Goal: Task Accomplishment & Management: Manage account settings

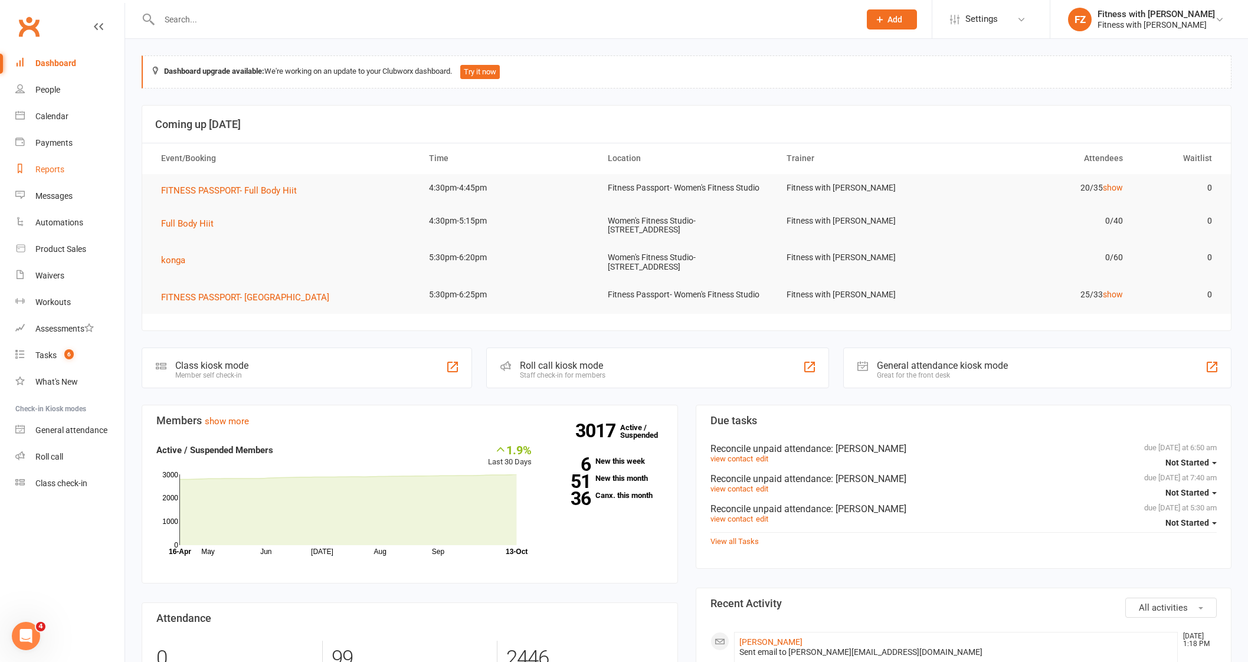
click at [56, 169] on div "Reports" at bounding box center [49, 169] width 29 height 9
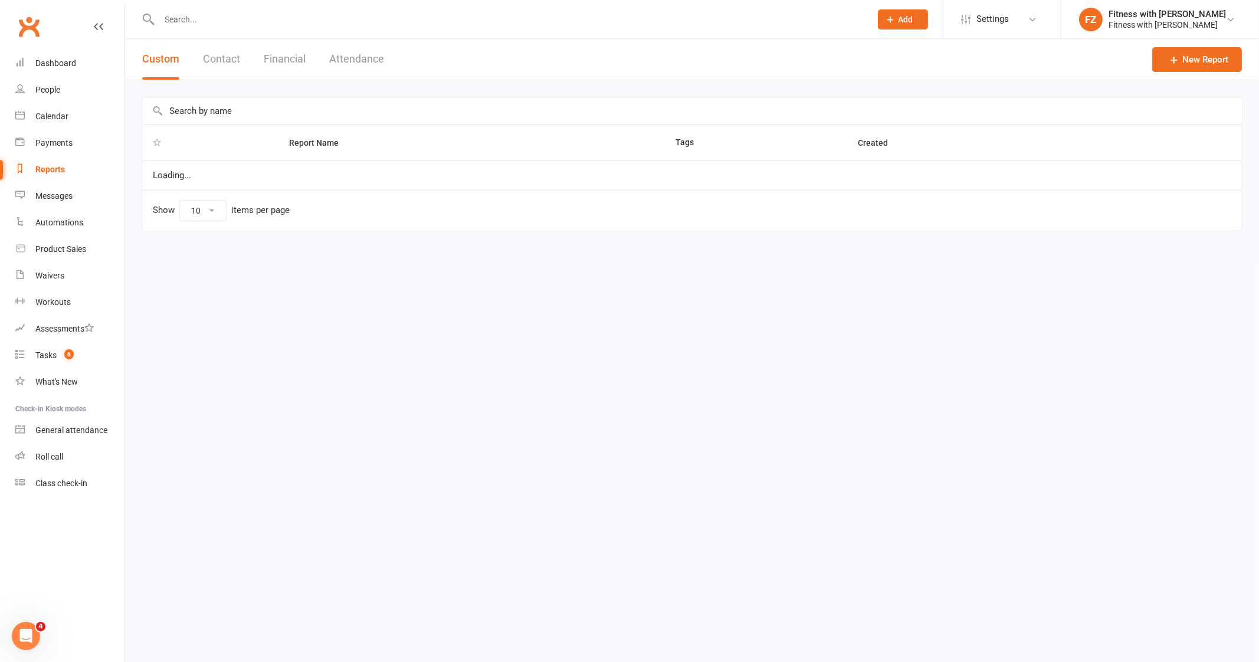
select select "25"
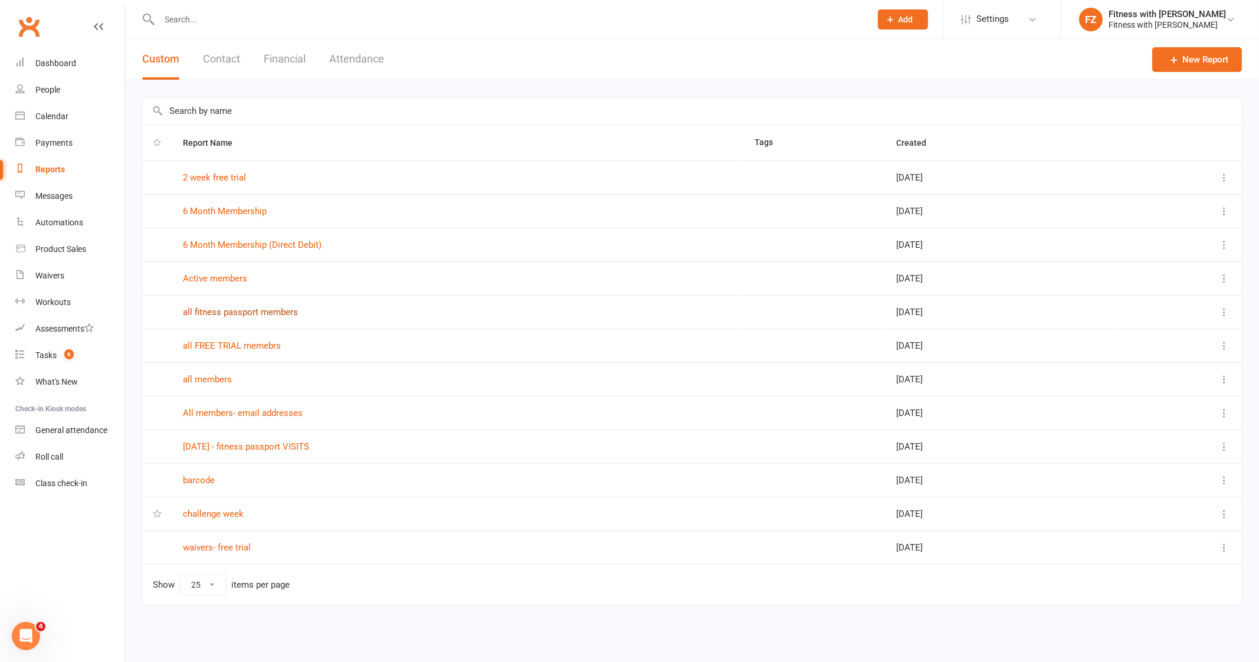
click at [215, 309] on link "all fitness passport members" at bounding box center [240, 312] width 115 height 11
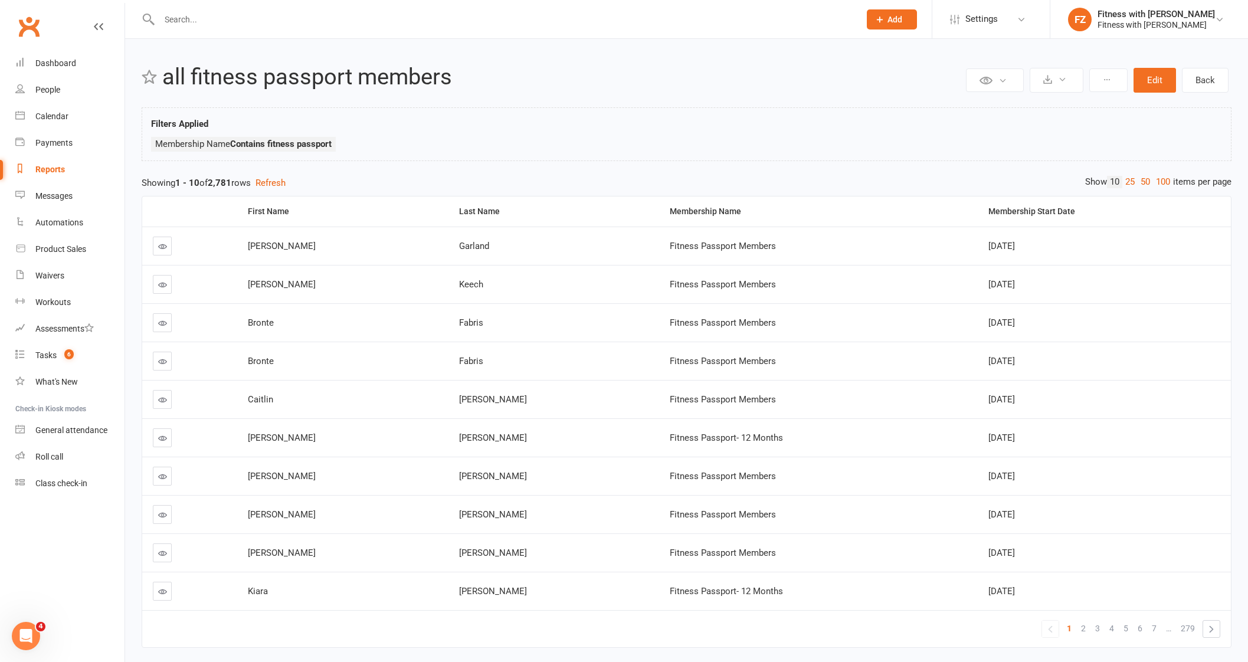
click at [36, 168] on div "Reports" at bounding box center [50, 169] width 30 height 9
select select "25"
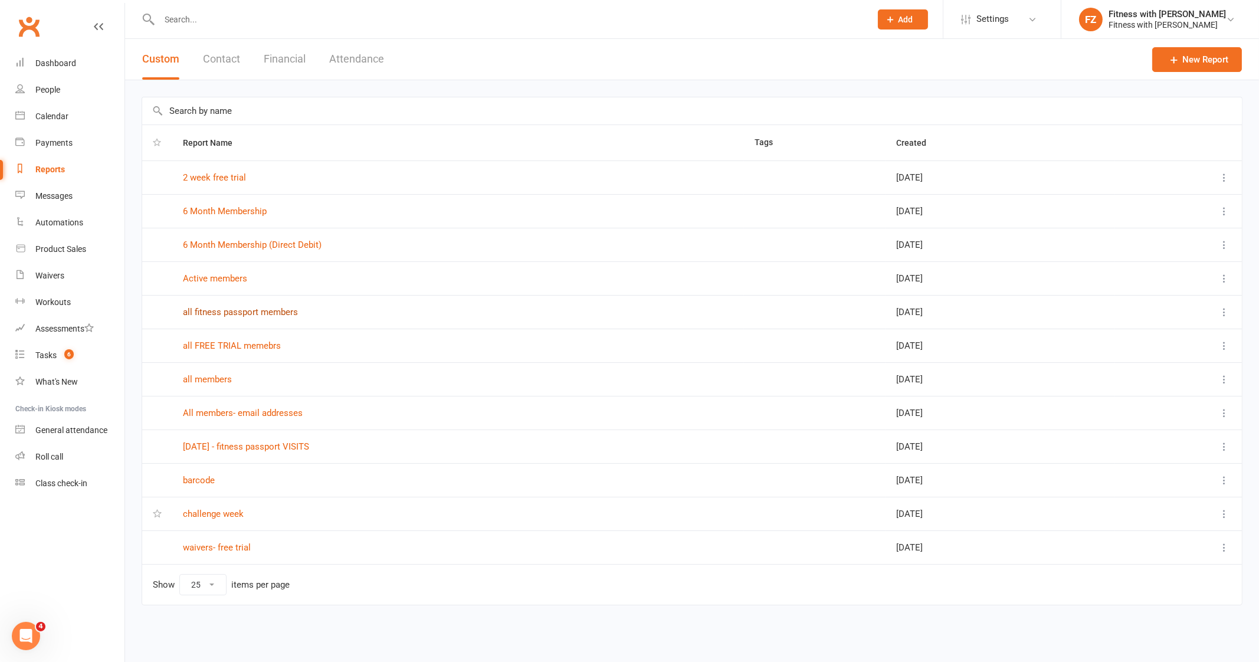
click at [274, 313] on link "all fitness passport members" at bounding box center [240, 312] width 115 height 11
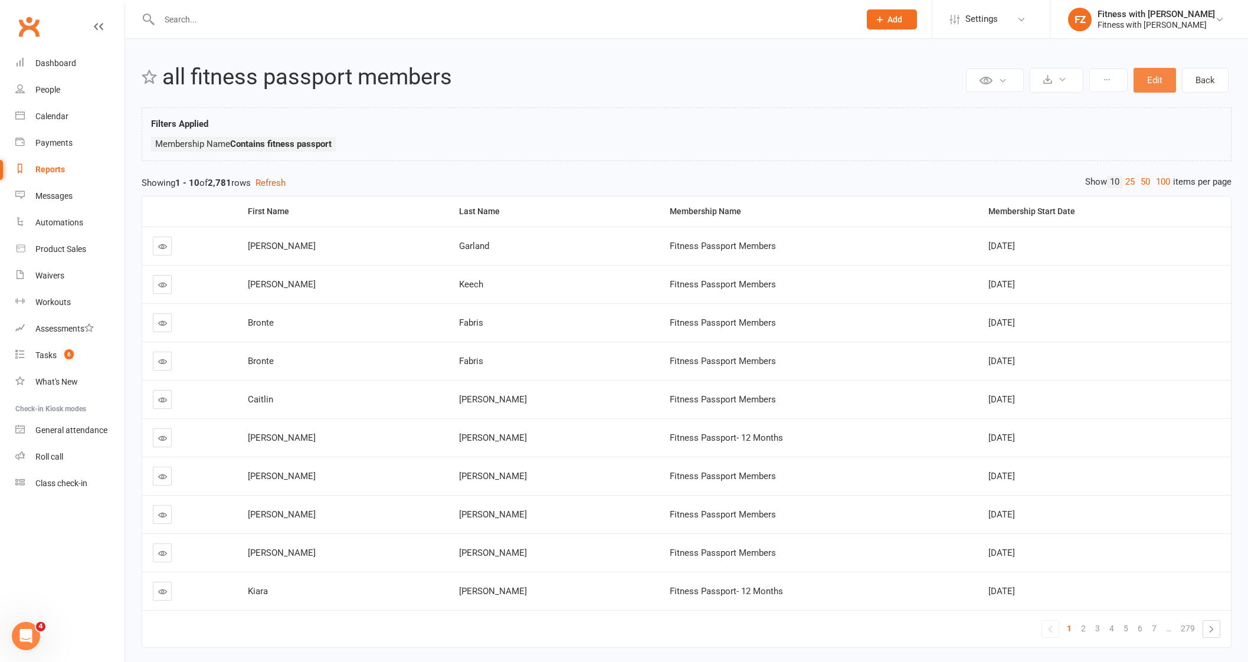
click at [1166, 72] on button "Edit" at bounding box center [1155, 80] width 42 height 25
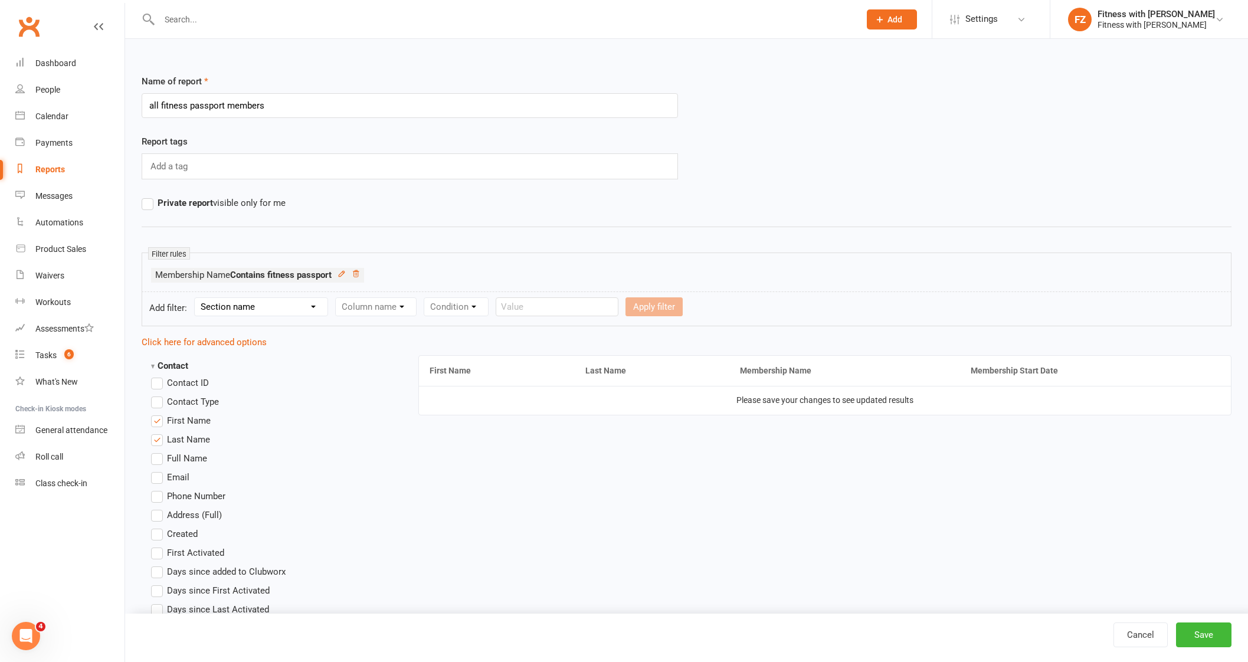
click at [50, 171] on div "Reports" at bounding box center [50, 169] width 30 height 9
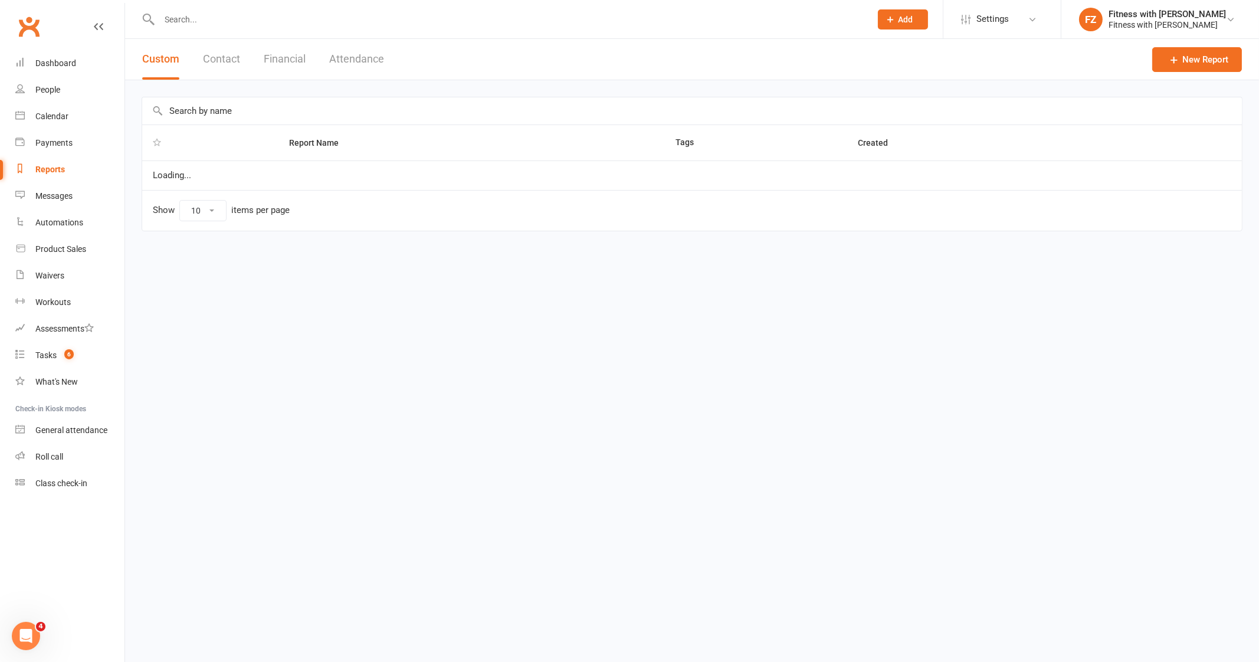
select select "25"
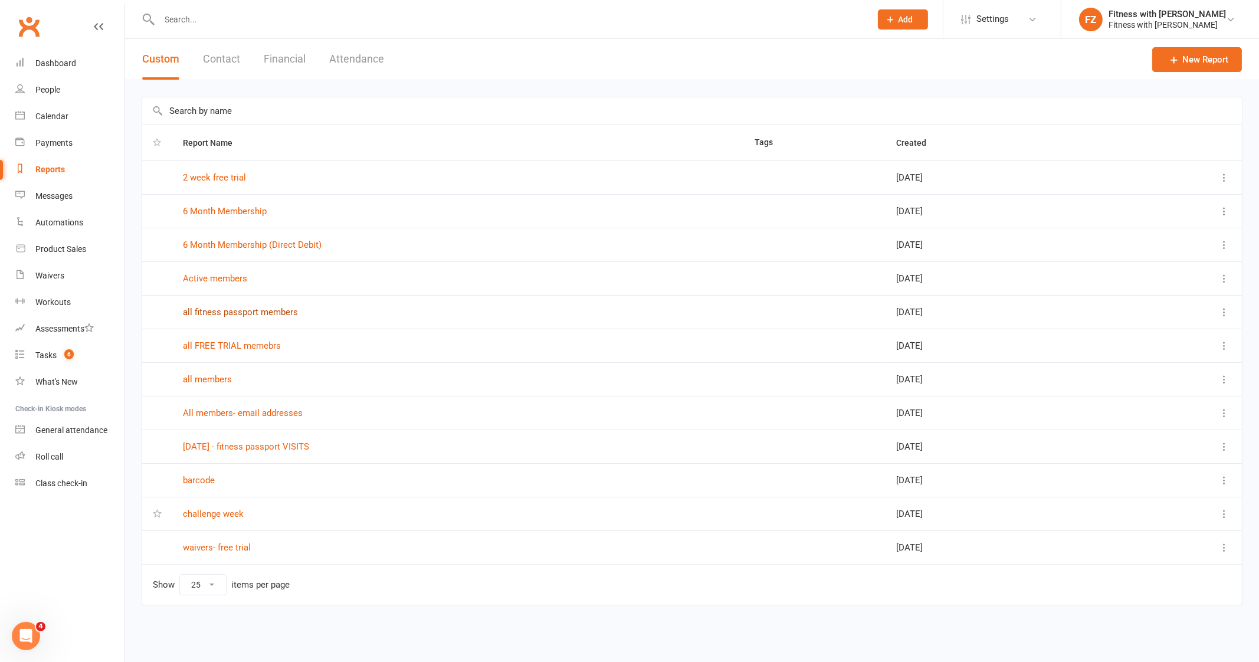
click at [227, 308] on link "all fitness passport members" at bounding box center [240, 312] width 115 height 11
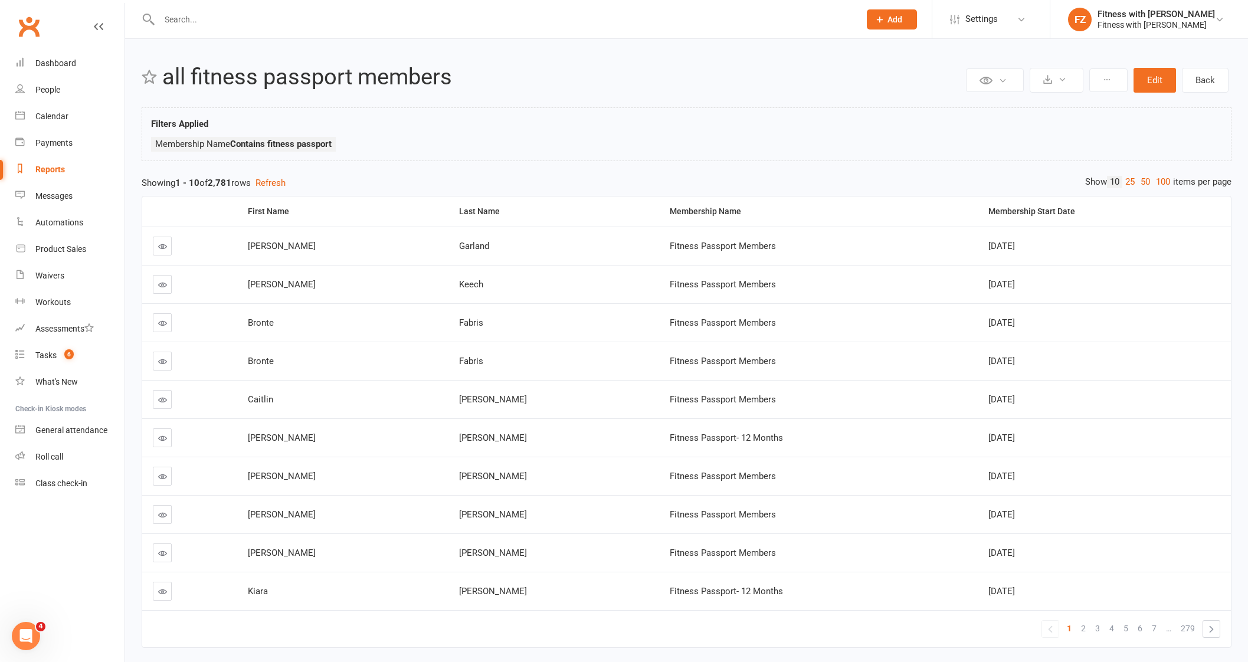
click at [67, 171] on link "Reports" at bounding box center [69, 169] width 109 height 27
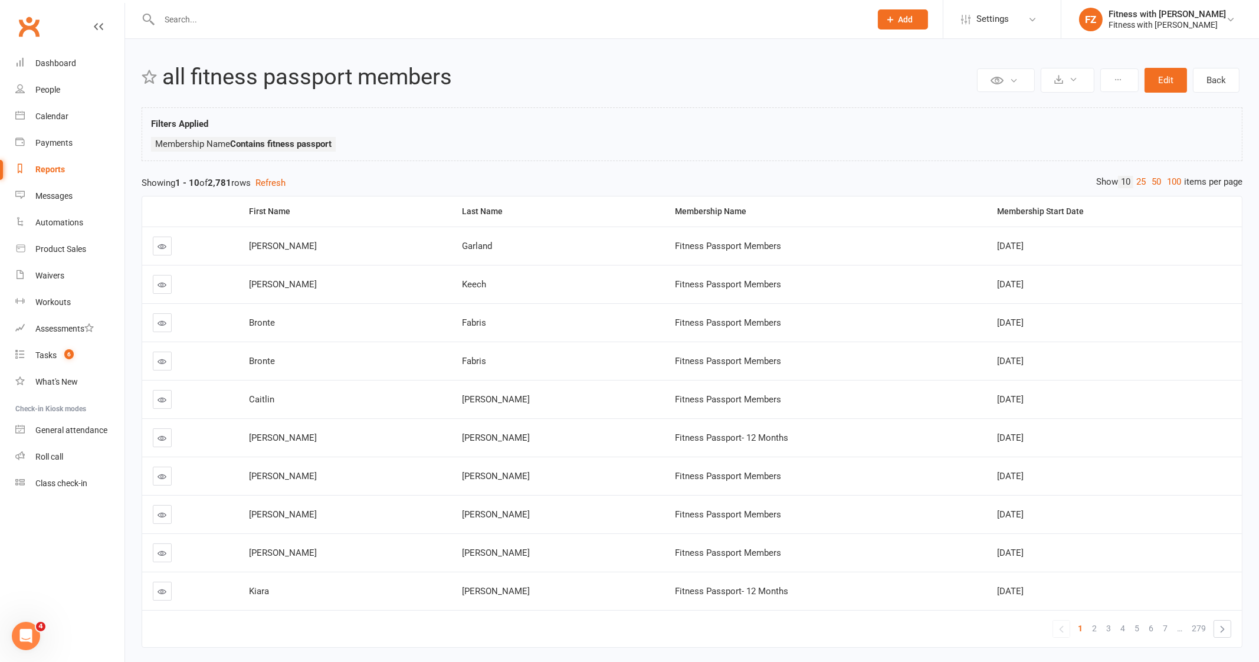
select select "25"
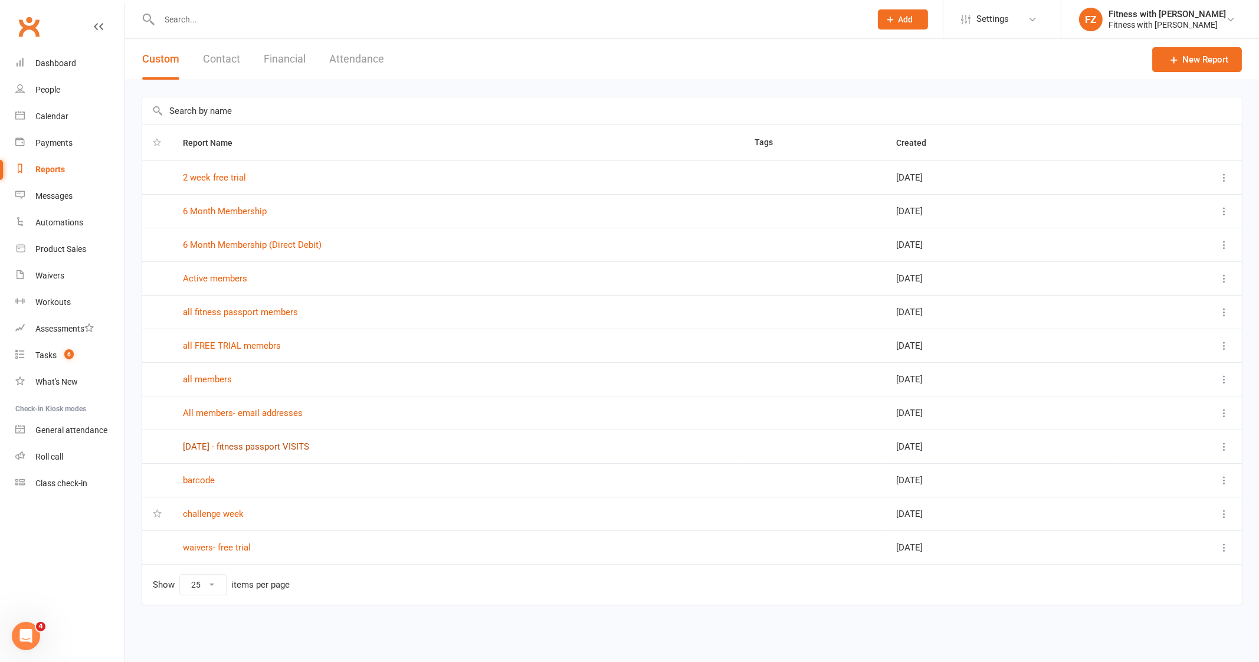
click at [289, 448] on link "[DATE] - fitness passport VISITS" at bounding box center [246, 446] width 126 height 11
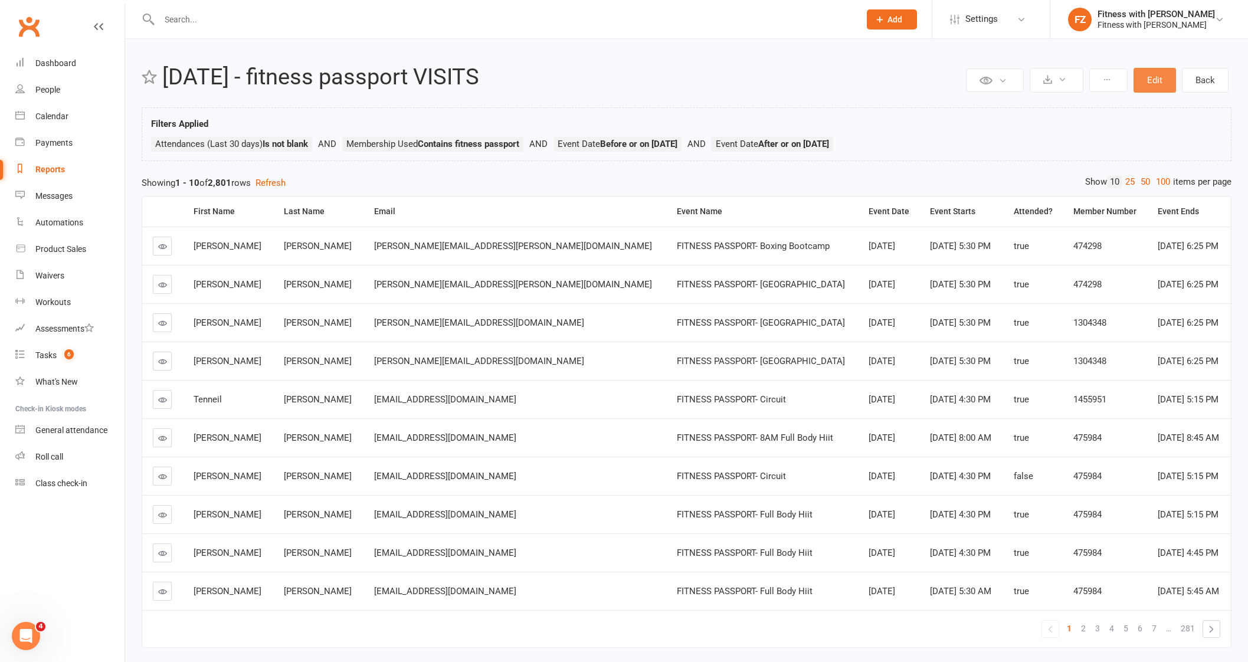
click at [1148, 77] on button "Edit" at bounding box center [1155, 80] width 42 height 25
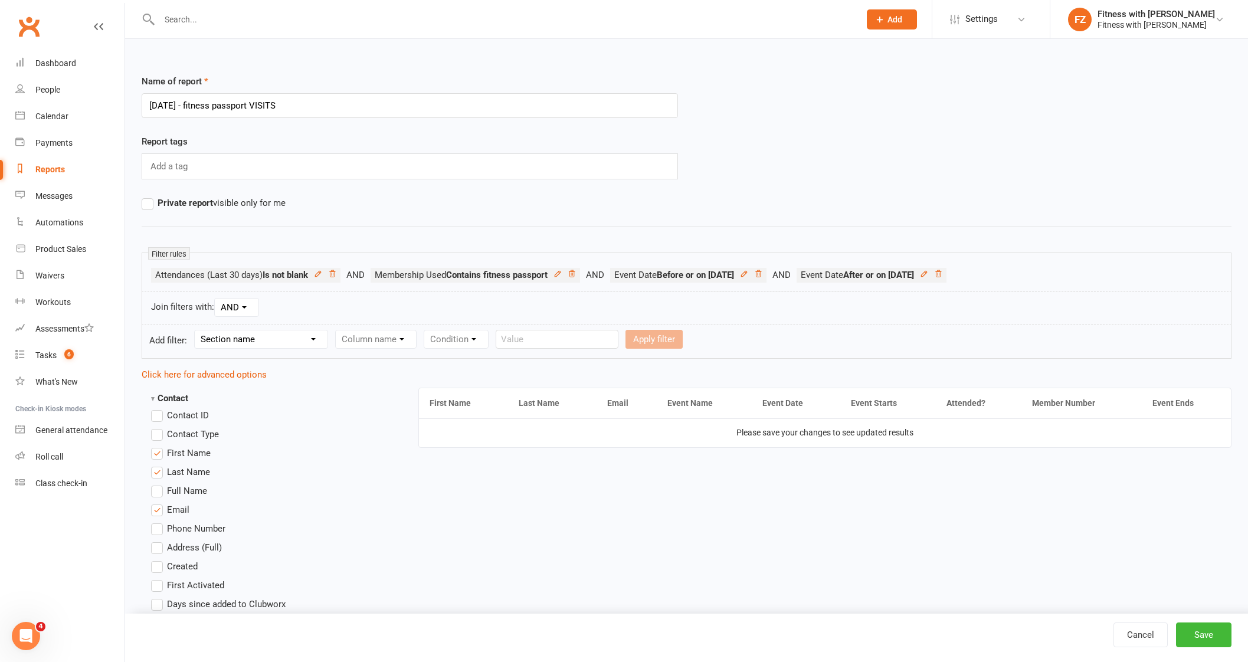
drag, startPoint x: 163, startPoint y: 102, endPoint x: 130, endPoint y: 96, distance: 33.5
type input "[DATE] - fitness passport VISITS"
click at [762, 270] on icon at bounding box center [758, 274] width 8 height 8
click at [760, 276] on li "Event Date After or on [DATE]" at bounding box center [685, 275] width 150 height 15
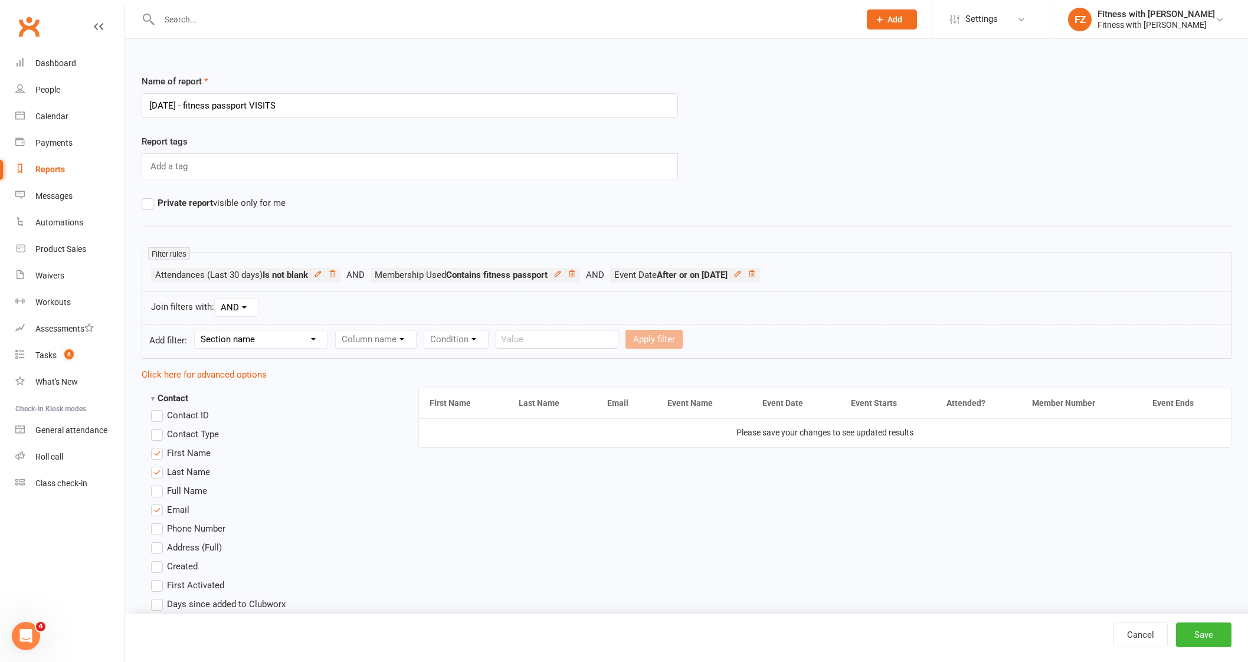
click at [260, 348] on form "Add filter: Section name Contact Attendance Aggregate Payment Booking Waitlist …" at bounding box center [687, 341] width 1090 height 35
click at [260, 342] on select "Section name Contact Attendance Aggregate Payment Booking Waitlist Attendees Ca…" at bounding box center [261, 339] width 133 height 18
select select "3"
click at [197, 330] on select "Section name Contact Attendance Aggregate Payment Booking Waitlist Attendees Ca…" at bounding box center [261, 339] width 133 height 18
click at [410, 335] on select "Column name Event Name Event Type Event Date Event Day Event Month Event Starts…" at bounding box center [419, 339] width 166 height 18
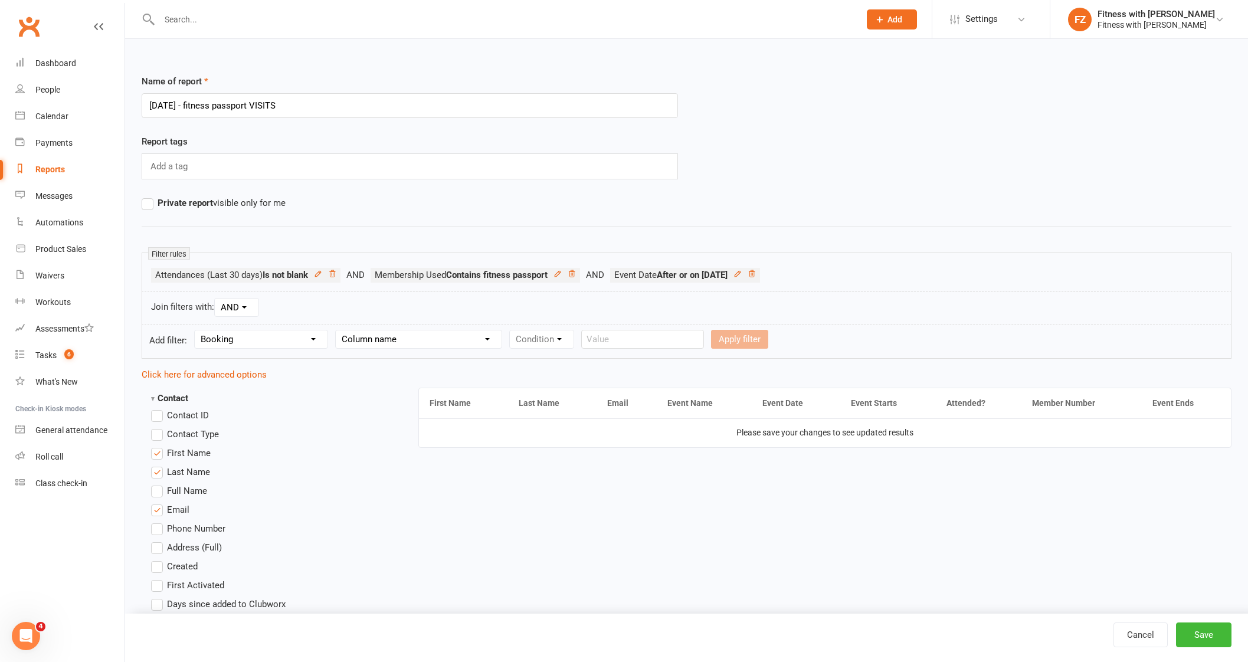
select select "2"
click at [336, 330] on select "Column name Event Name Event Type Event Date Event Day Event Month Event Starts…" at bounding box center [419, 339] width 166 height 18
click at [549, 343] on select "Condition Is Is not Before After Before or on After or on Is blank Is not blank" at bounding box center [547, 339] width 74 height 18
select select "5"
click at [510, 330] on select "Condition Is Is not Before After Before or on After or on Is blank Is not blank" at bounding box center [547, 339] width 74 height 18
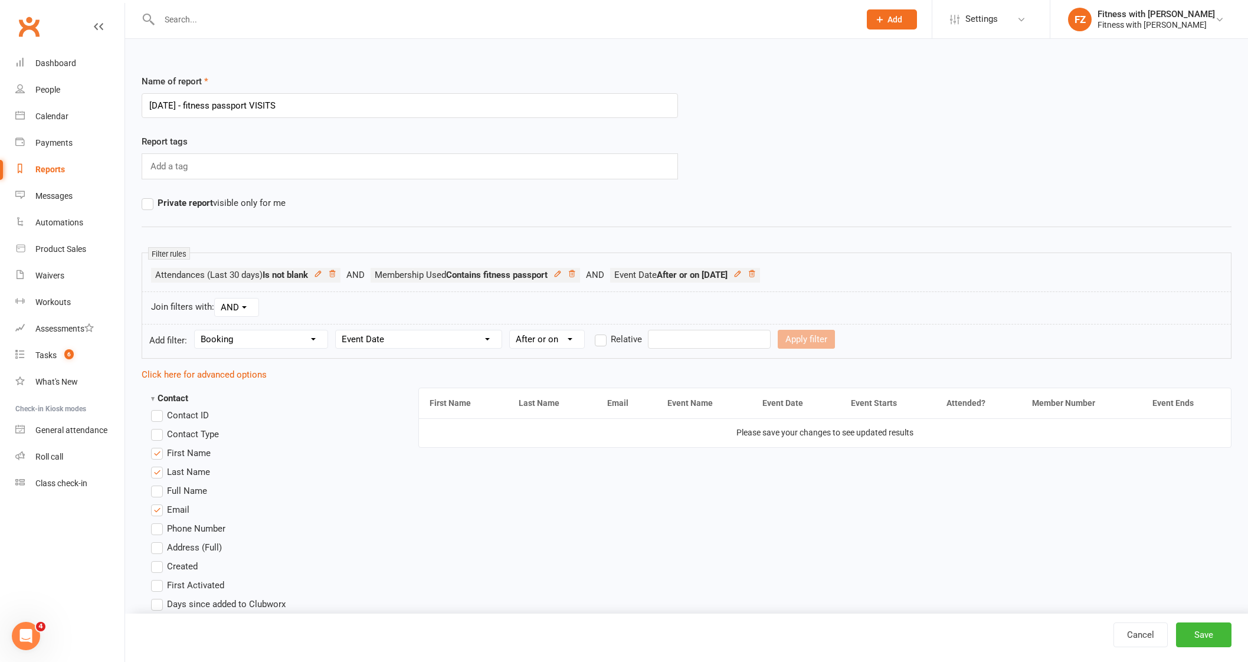
click at [708, 335] on input "text" at bounding box center [709, 339] width 123 height 19
click at [662, 366] on icon "button" at bounding box center [666, 365] width 8 height 9
click at [723, 409] on span "01" at bounding box center [720, 409] width 9 height 9
type input "[DATE]"
click at [778, 339] on button "Apply filter" at bounding box center [806, 339] width 57 height 19
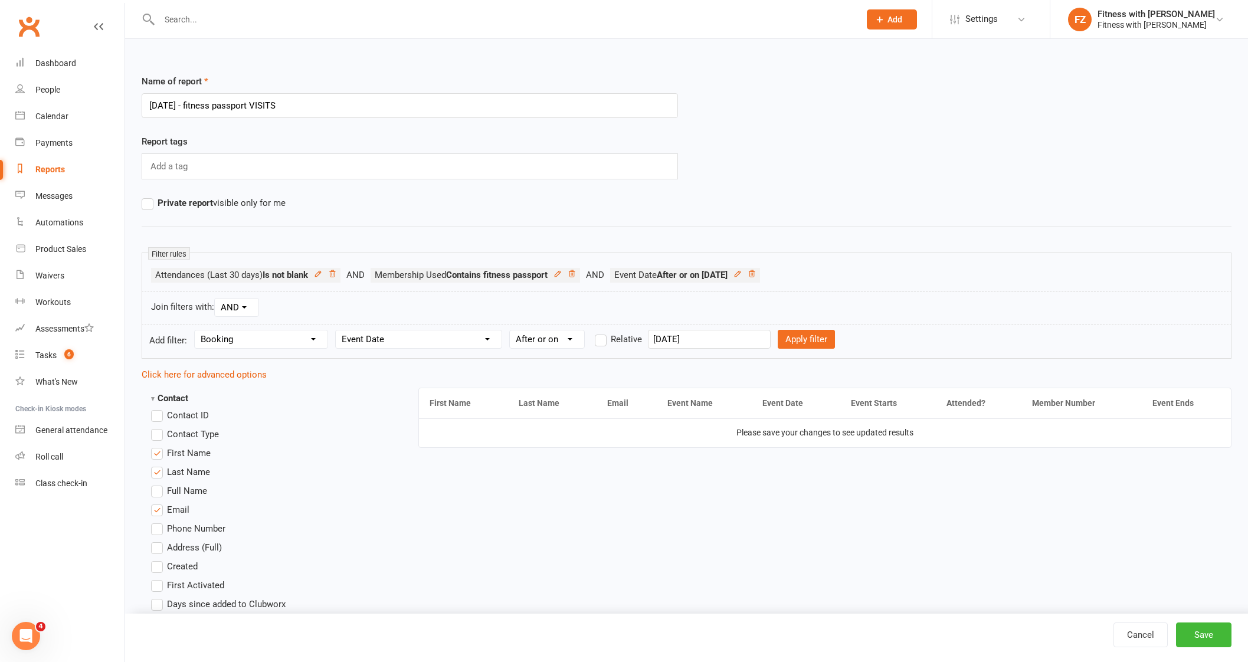
select select
click at [755, 274] on icon at bounding box center [752, 273] width 6 height 6
click at [263, 349] on form "Add filter: Section name Contact Attendance Aggregate Payment Booking Waitlist …" at bounding box center [687, 341] width 1090 height 35
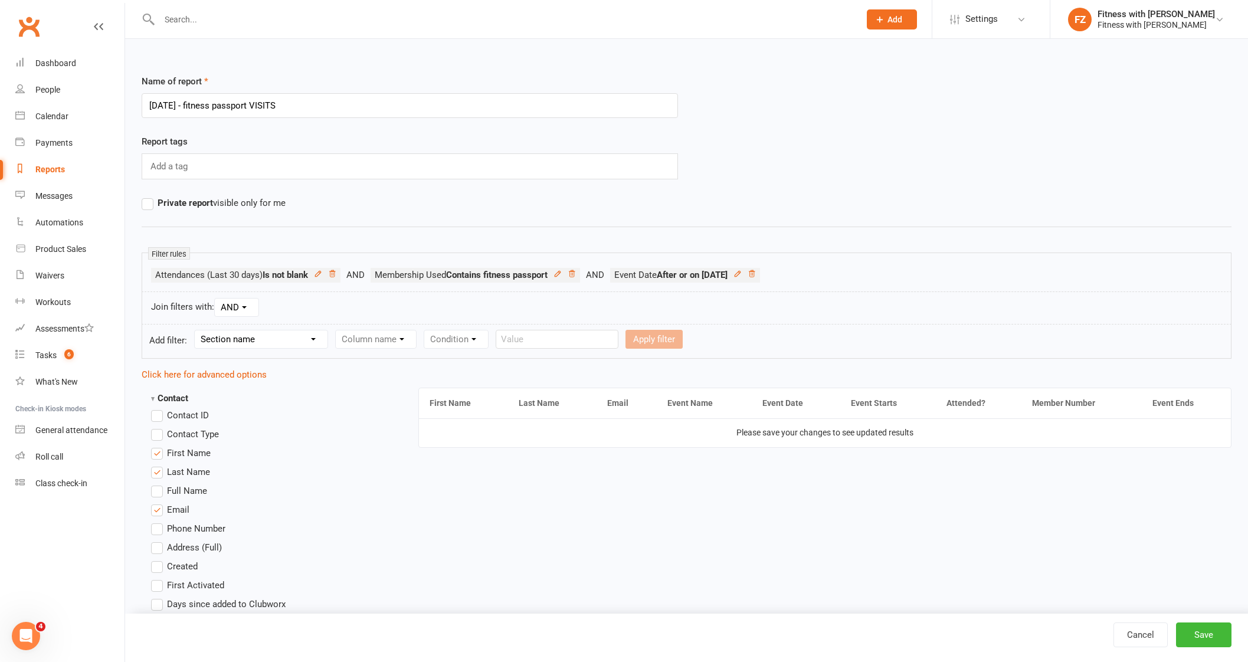
click at [257, 333] on select "Section name Contact Attendance Aggregate Payment Booking Waitlist Attendees Ca…" at bounding box center [261, 339] width 133 height 18
click at [197, 330] on select "Section name Contact Attendance Aggregate Payment Booking Waitlist Attendees Ca…" at bounding box center [261, 339] width 133 height 18
click at [379, 338] on select "Column name Membership ID Membership Name Membership Category Membership Start …" at bounding box center [451, 339] width 230 height 18
click at [253, 341] on select "Section name Contact Attendance Aggregate Payment Booking Waitlist Attendees Ca…" at bounding box center [261, 339] width 133 height 18
select select "3"
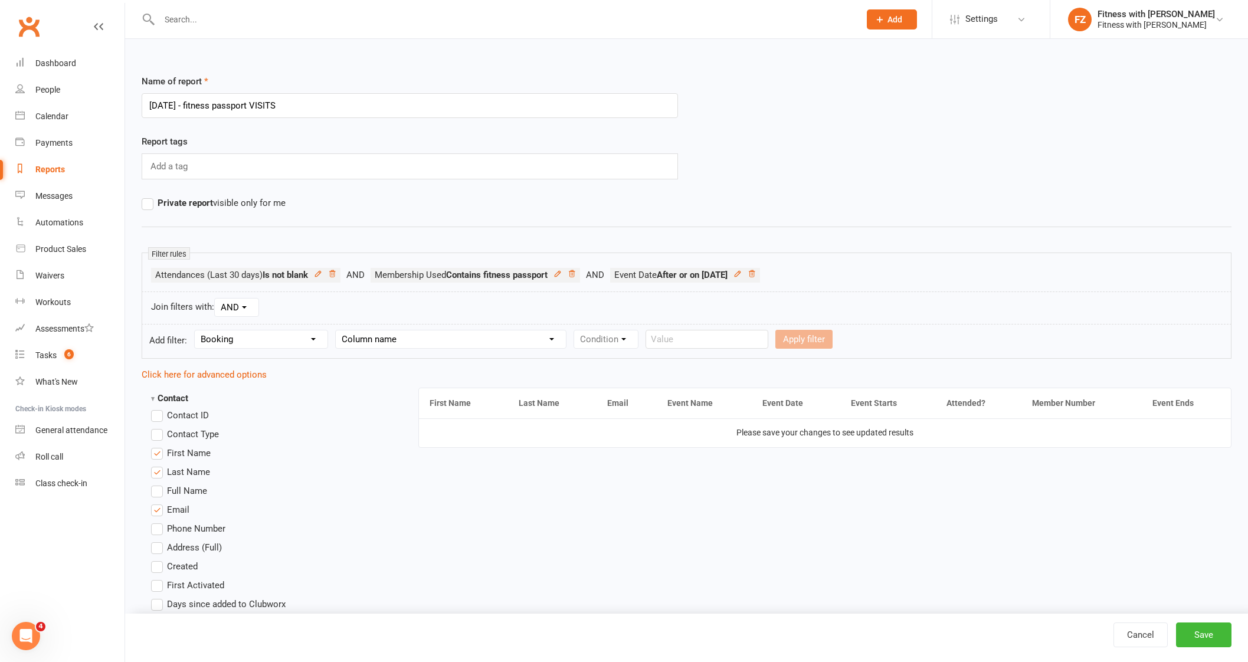
click at [197, 330] on select "Section name Contact Attendance Aggregate Payment Booking Waitlist Attendees Ca…" at bounding box center [261, 339] width 133 height 18
click at [466, 341] on select "Column name Event Name Event Type Event Date Event Day Event Month Event Starts…" at bounding box center [419, 339] width 166 height 18
select select "2"
click at [336, 330] on select "Column name Event Name Event Type Event Date Event Day Event Month Event Starts…" at bounding box center [419, 339] width 166 height 18
click at [549, 332] on select "Condition Is Is not Before After Before or on After or on Is blank Is not blank" at bounding box center [547, 339] width 74 height 18
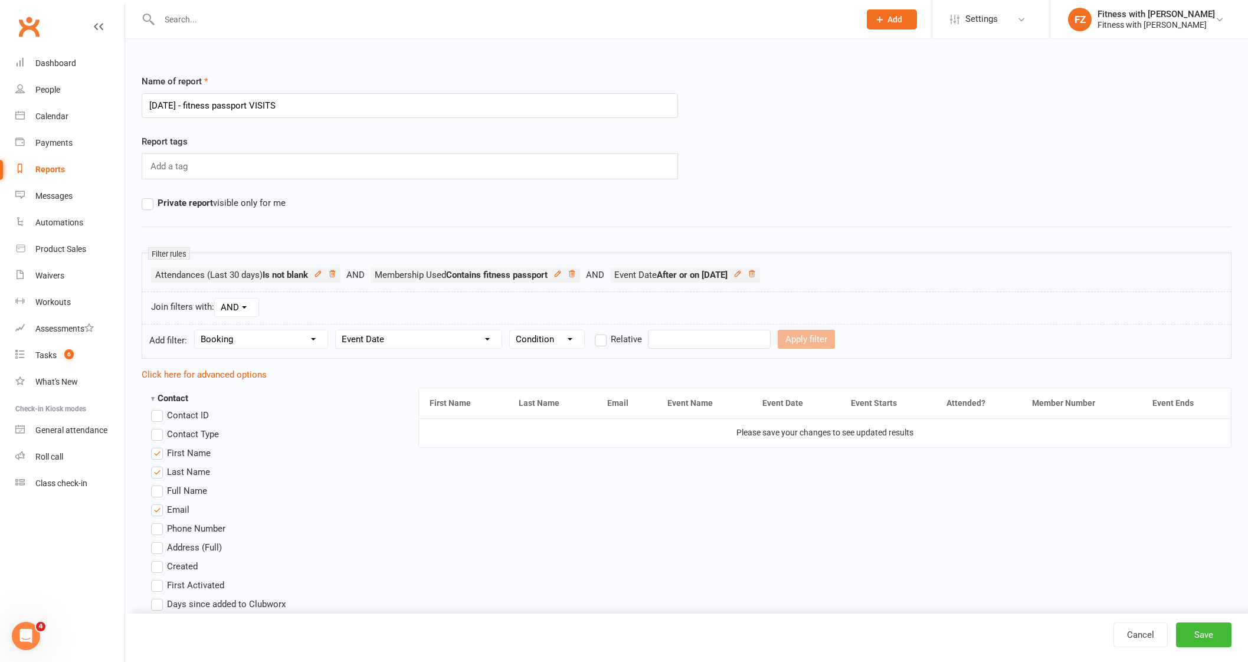
select select "5"
click at [510, 330] on select "Condition Is Is not Before After Before or on After or on Is blank Is not blank" at bounding box center [547, 339] width 74 height 18
click at [656, 338] on input "text" at bounding box center [709, 339] width 123 height 19
click at [665, 365] on icon "button" at bounding box center [666, 365] width 8 height 9
click at [736, 496] on button "30" at bounding box center [747, 499] width 25 height 21
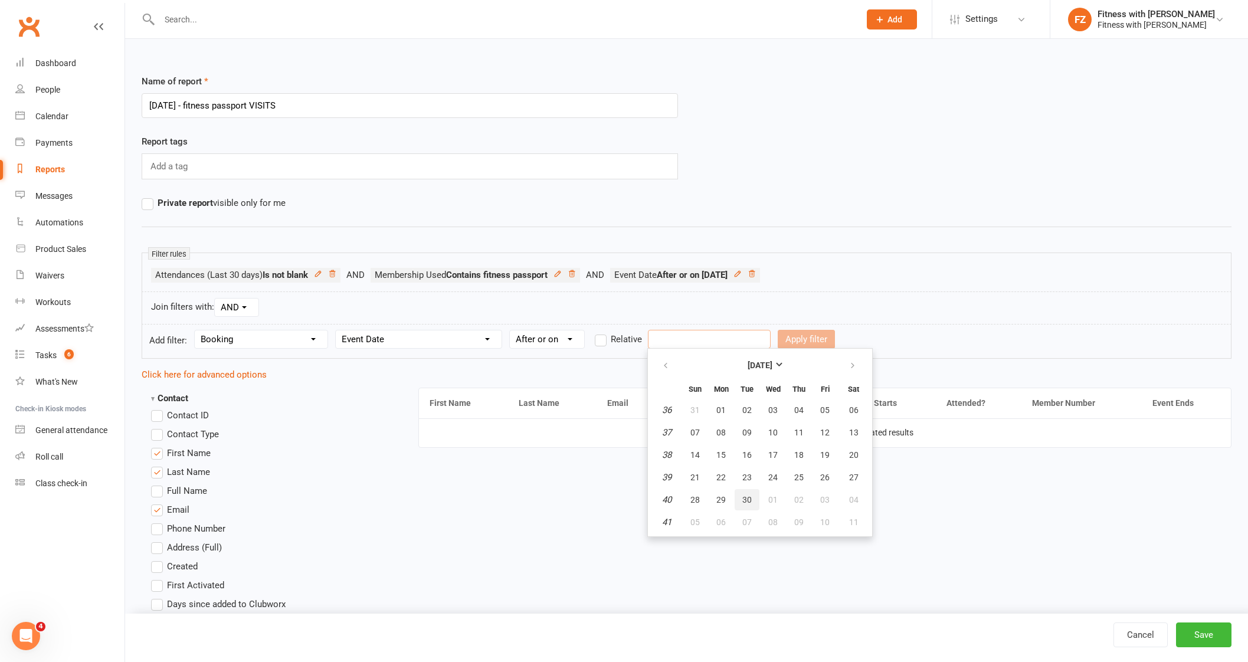
type input "[DATE]"
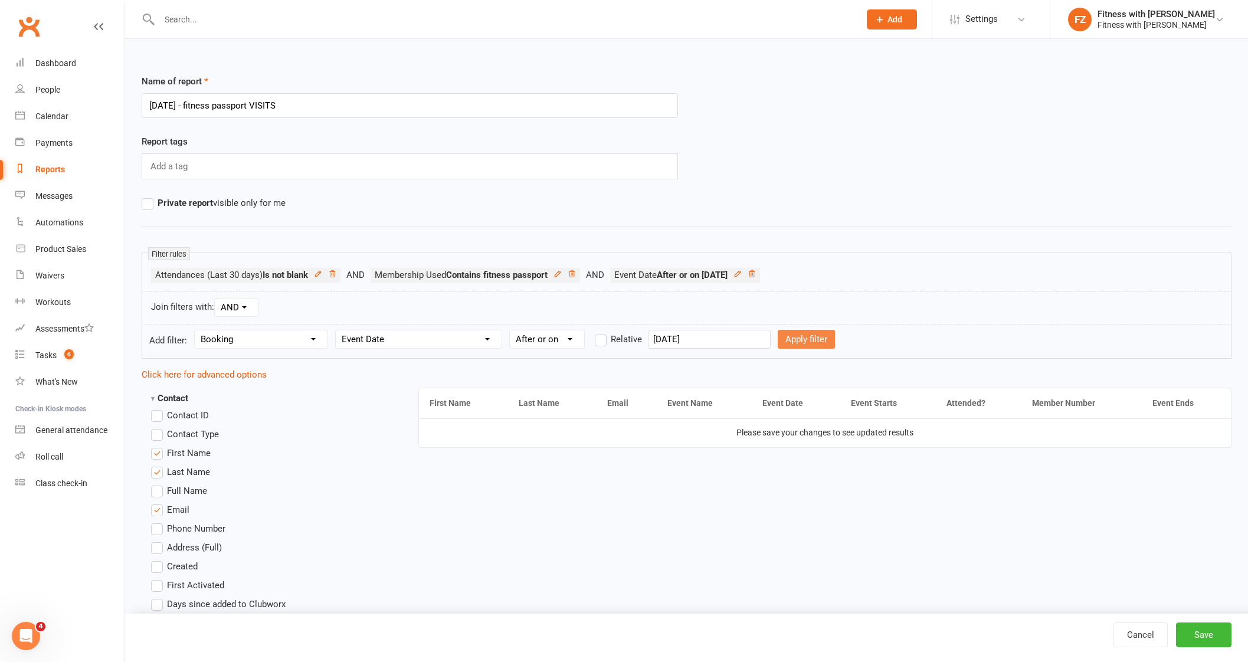
click at [778, 341] on button "Apply filter" at bounding box center [806, 339] width 57 height 19
select select
click at [922, 274] on icon at bounding box center [918, 274] width 8 height 8
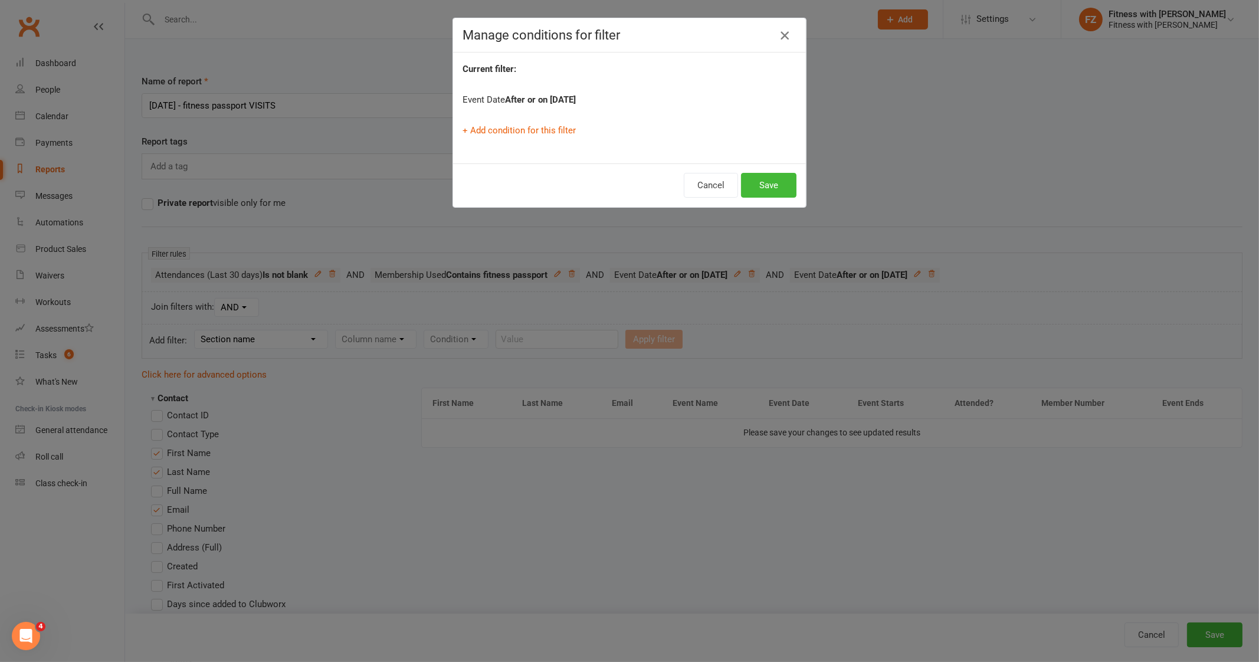
click at [773, 42] on div "Manage conditions for filter" at bounding box center [629, 35] width 353 height 34
click at [763, 40] on h4 "Manage conditions for filter" at bounding box center [630, 35] width 334 height 15
click at [778, 33] on icon "button" at bounding box center [785, 35] width 14 height 14
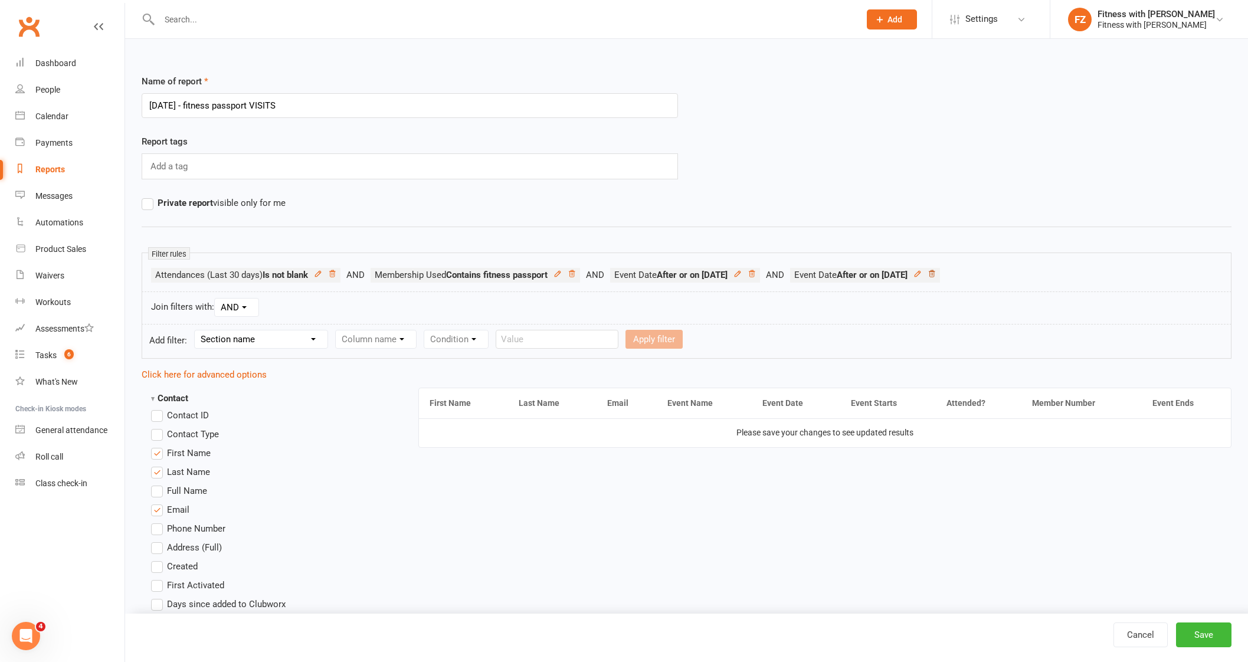
click at [940, 274] on li "Event Date After or on [DATE]" at bounding box center [865, 275] width 150 height 15
click at [936, 277] on icon at bounding box center [932, 274] width 8 height 8
click at [258, 332] on select "Section name Contact Attendance Aggregate Payment Booking Waitlist Attendees Ca…" at bounding box center [261, 339] width 133 height 18
select select "3"
click at [197, 330] on select "Section name Contact Attendance Aggregate Payment Booking Waitlist Attendees Ca…" at bounding box center [261, 339] width 133 height 18
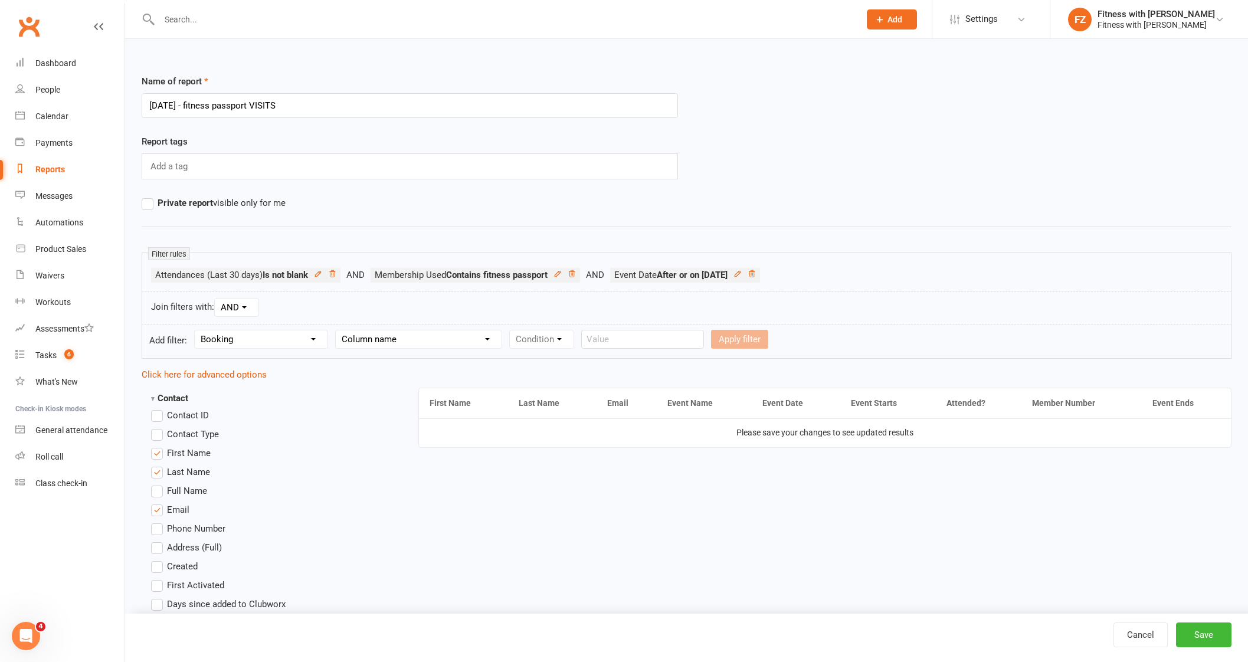
click at [456, 336] on select "Column name Event Name Event Type Event Date Event Day Event Month Event Starts…" at bounding box center [419, 339] width 166 height 18
select select "2"
click at [336, 330] on select "Column name Event Name Event Type Event Date Event Day Event Month Event Starts…" at bounding box center [419, 339] width 166 height 18
click at [521, 341] on select "Condition Is Is not Before After Before or on After or on Is blank Is not blank" at bounding box center [547, 339] width 74 height 18
select select "4"
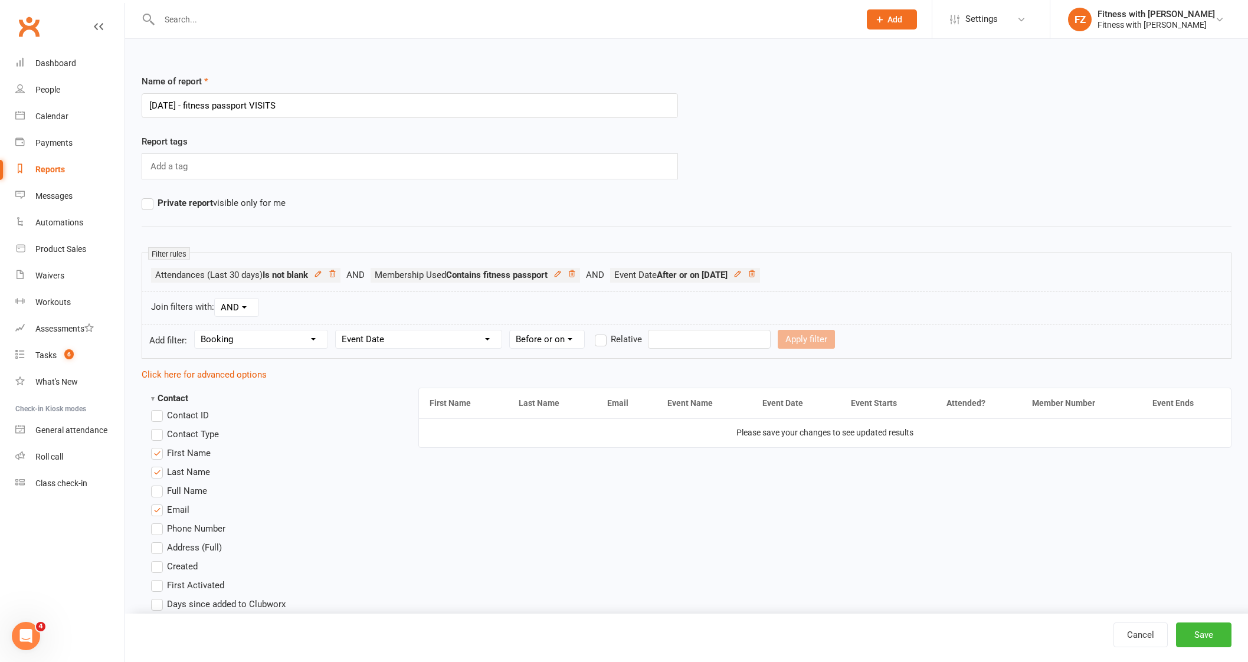
click at [510, 330] on select "Condition Is Is not Before After Before or on After or on Is blank Is not blank" at bounding box center [547, 339] width 74 height 18
click at [664, 337] on input "text" at bounding box center [709, 339] width 123 height 19
click at [663, 362] on icon "button" at bounding box center [666, 365] width 8 height 9
click at [742, 495] on span "30" at bounding box center [746, 499] width 9 height 9
type input "[DATE]"
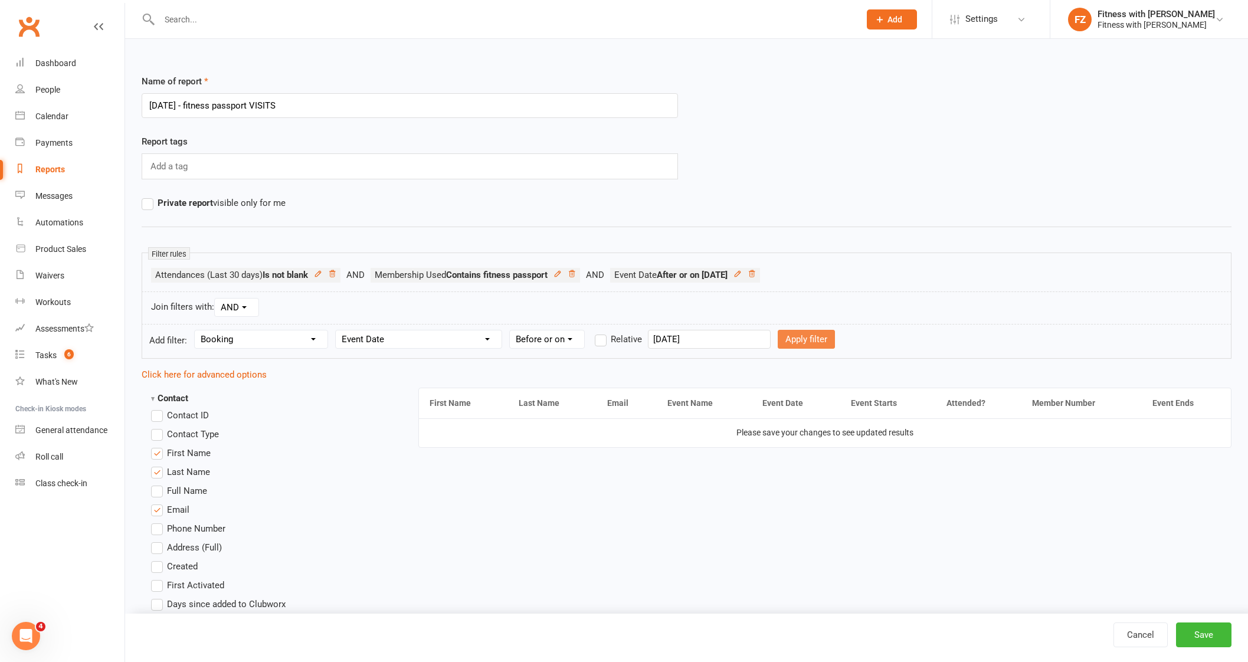
click at [767, 328] on form "Add filter: Section name Contact Attendance Aggregate Payment Booking Waitlist …" at bounding box center [687, 341] width 1090 height 35
click at [782, 332] on button "Apply filter" at bounding box center [806, 339] width 57 height 19
select select
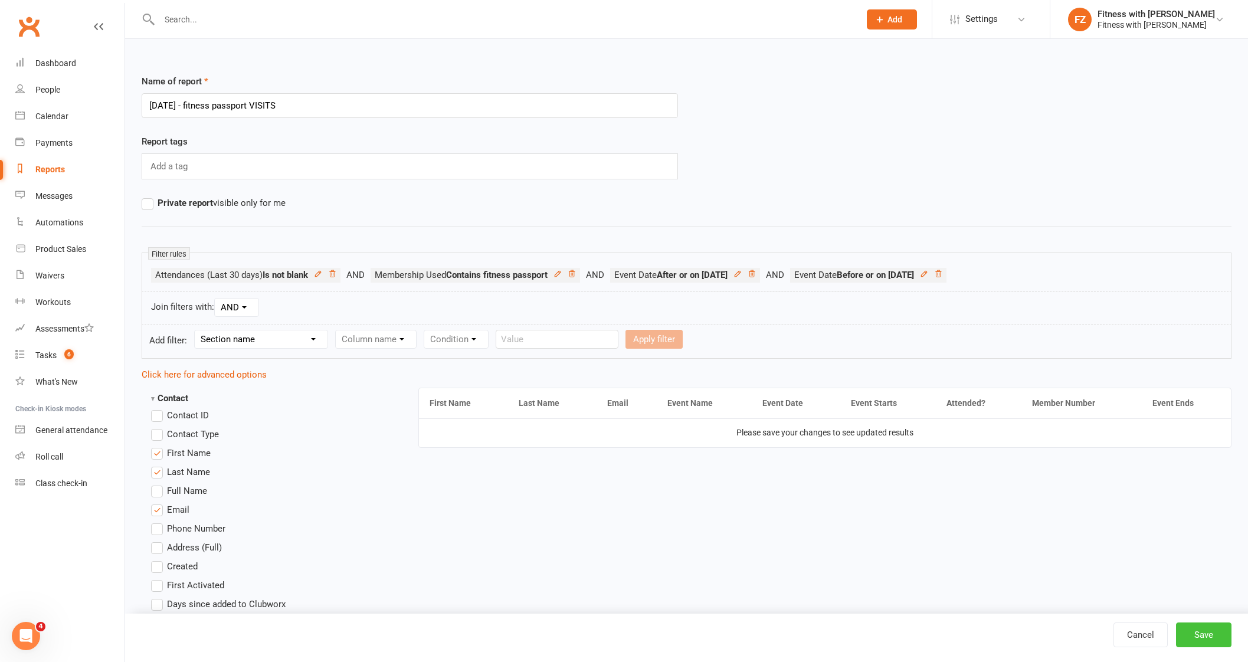
click at [1182, 637] on button "Save" at bounding box center [1203, 635] width 55 height 25
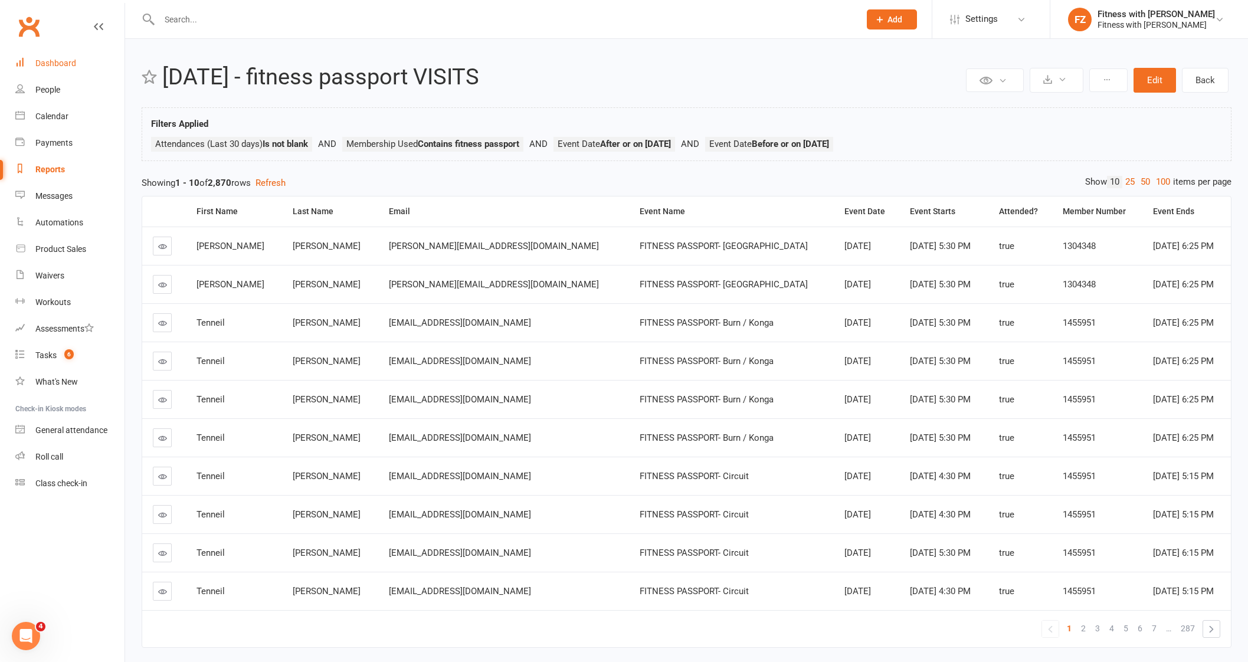
click at [49, 70] on link "Dashboard" at bounding box center [69, 63] width 109 height 27
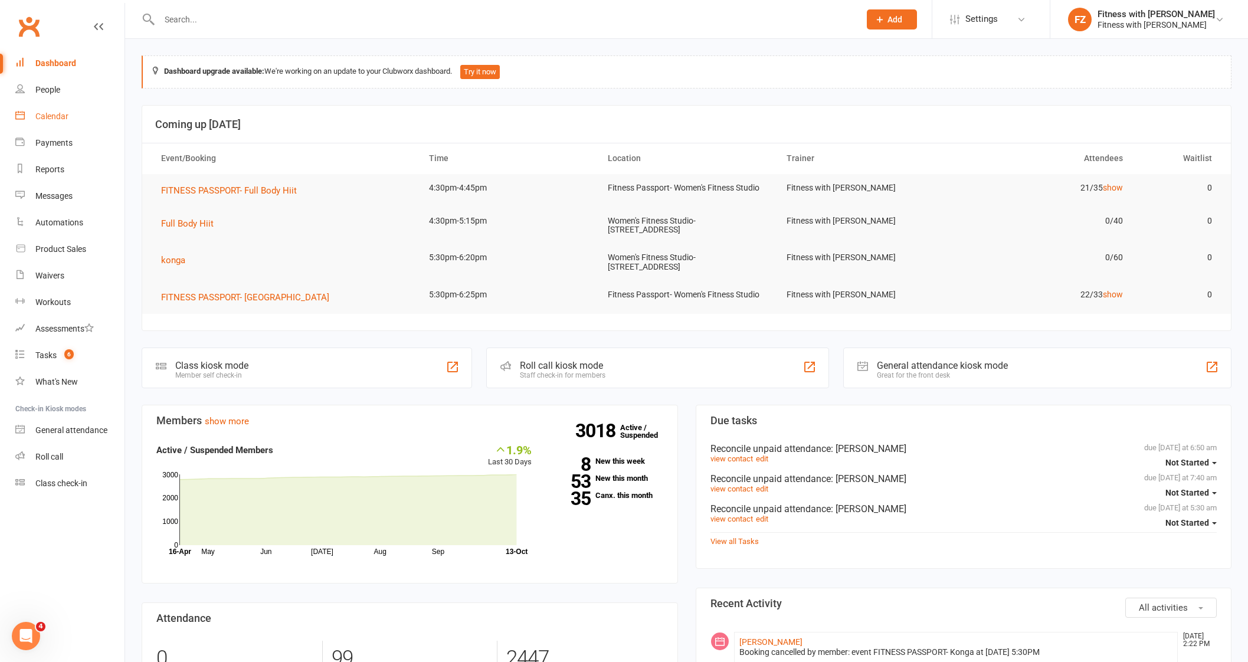
click at [49, 112] on div "Calendar" at bounding box center [51, 116] width 33 height 9
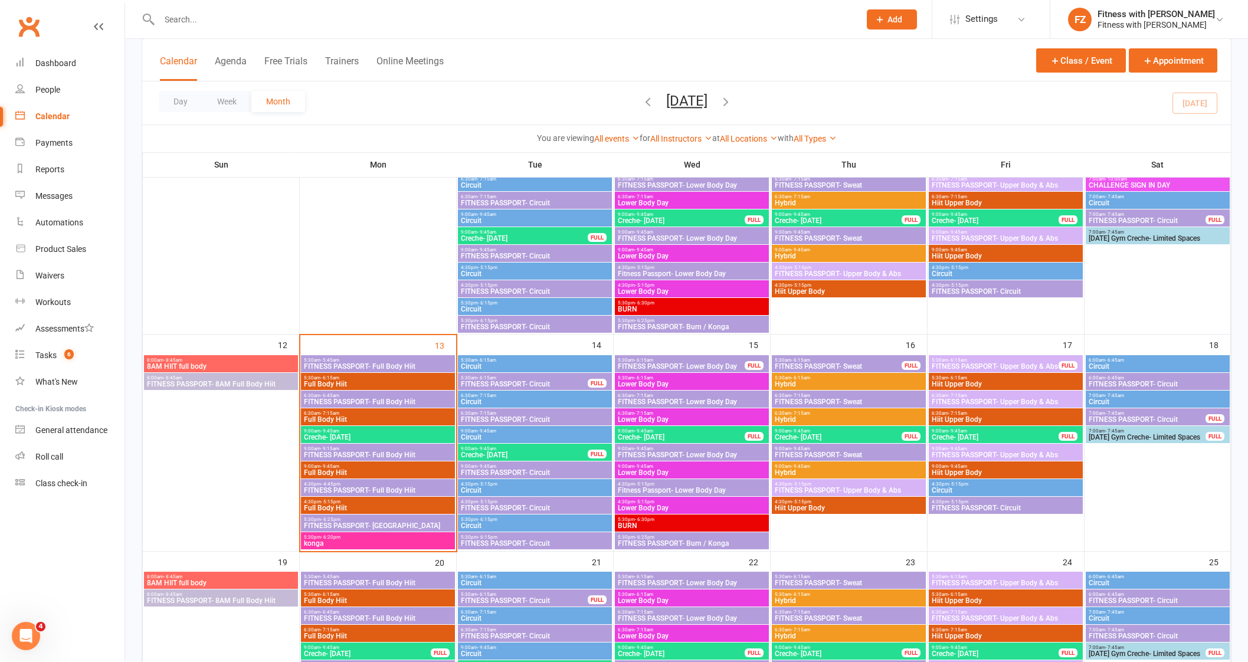
scroll to position [369, 0]
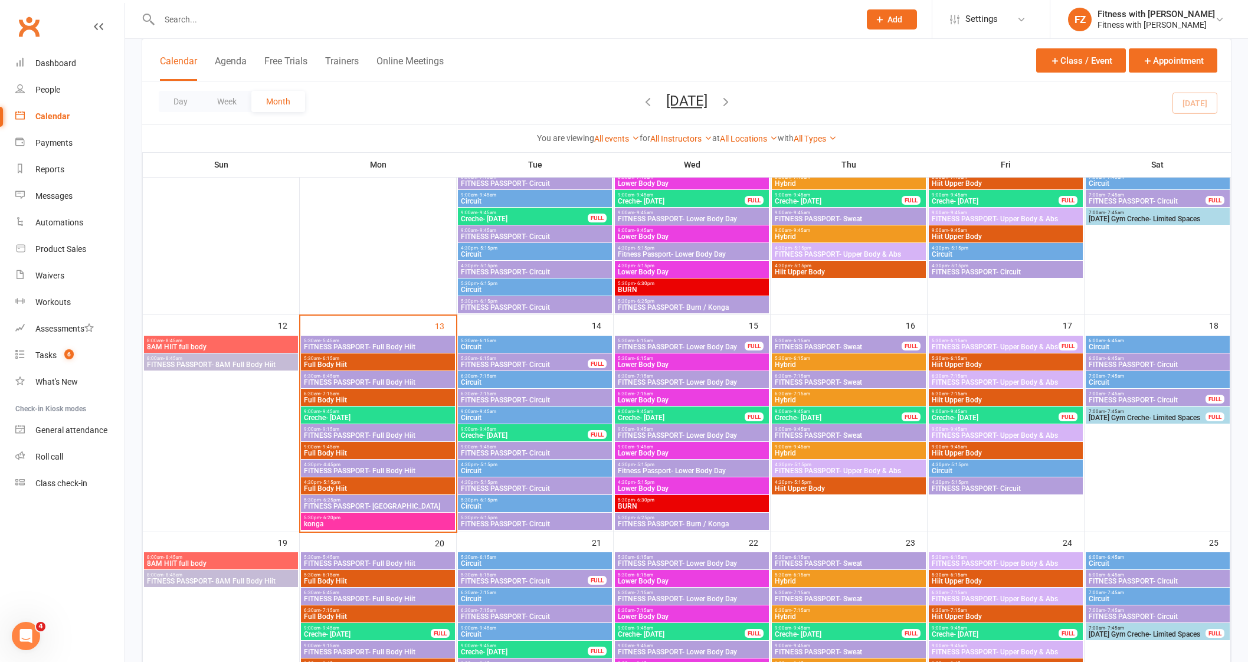
click at [480, 363] on span "FITNESS PASSPORT- Circuit" at bounding box center [524, 364] width 128 height 7
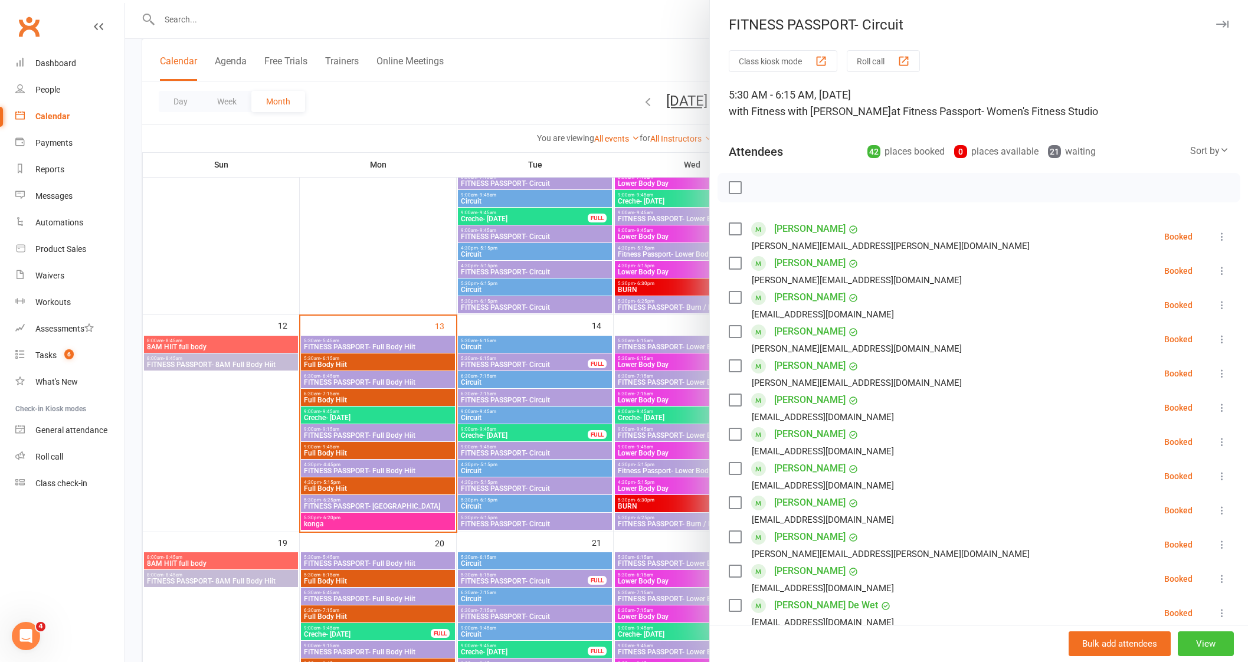
click at [1179, 637] on button "View" at bounding box center [1206, 643] width 56 height 25
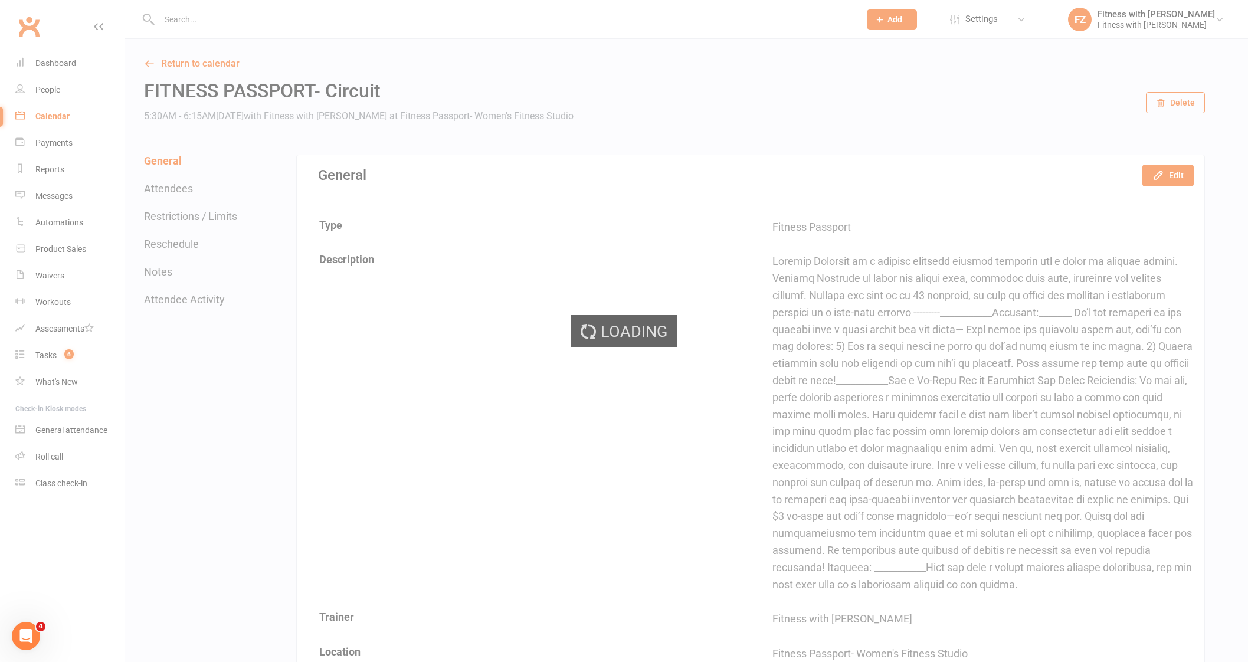
click at [212, 217] on button "Restrictions / Limits" at bounding box center [190, 216] width 93 height 12
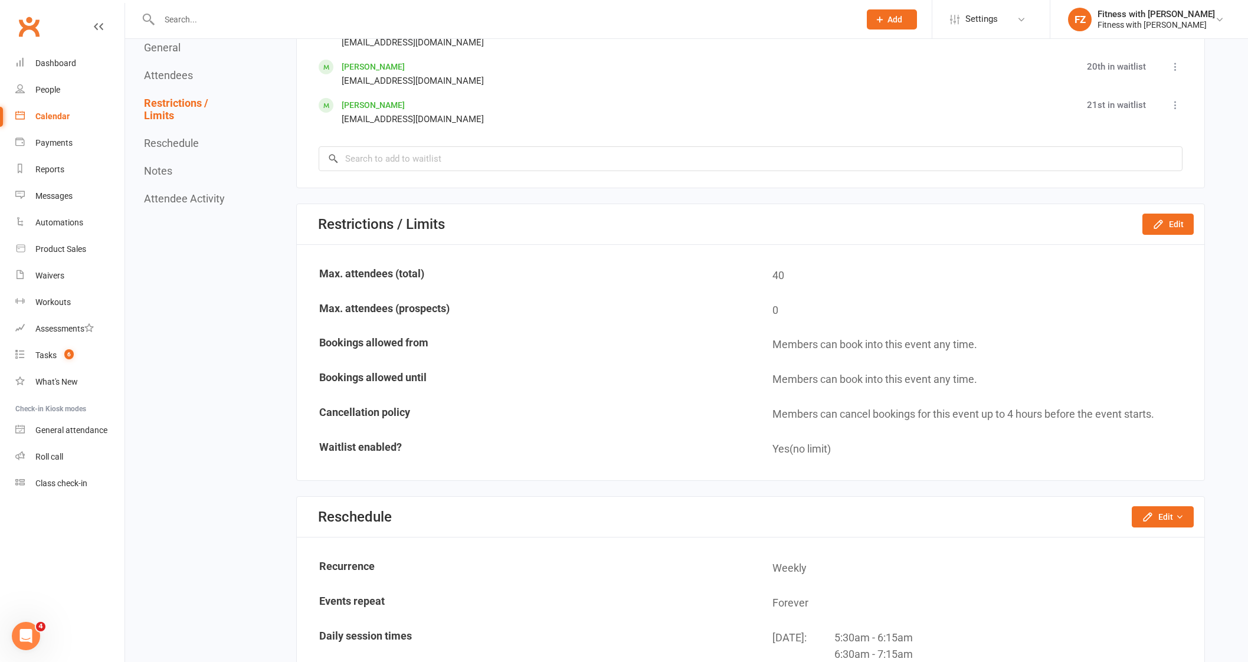
scroll to position [3376, 0]
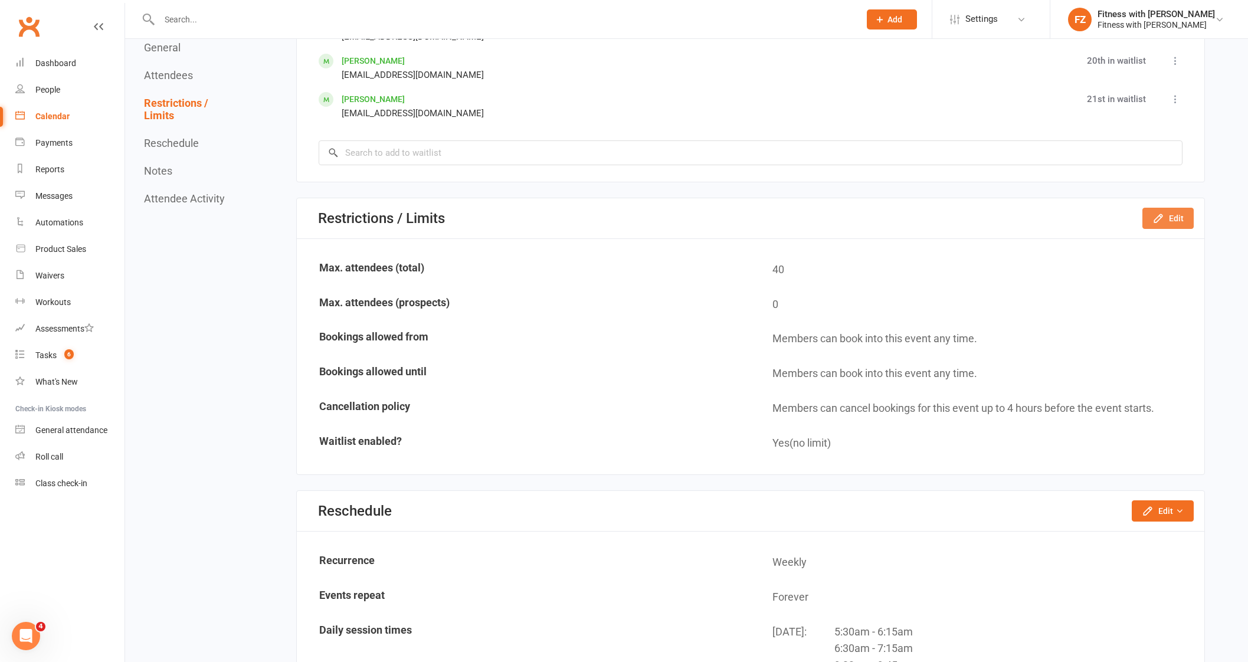
click at [1179, 216] on button "Edit" at bounding box center [1168, 218] width 51 height 21
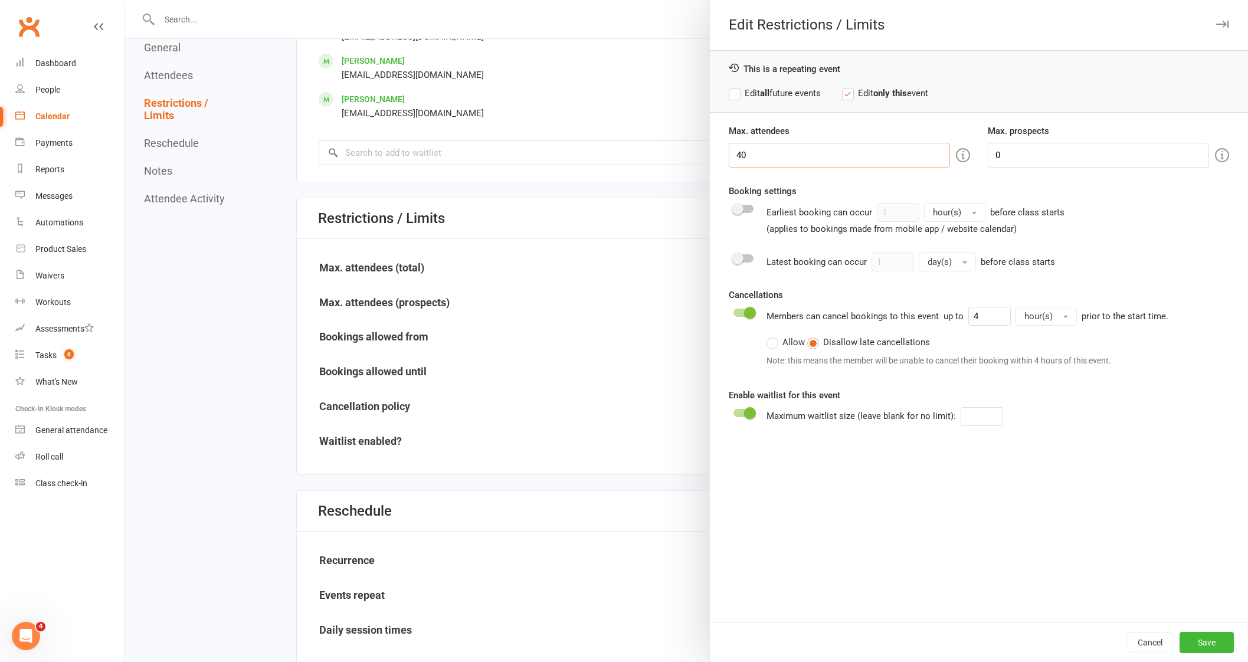
drag, startPoint x: 749, startPoint y: 161, endPoint x: 714, endPoint y: 153, distance: 35.7
click at [720, 153] on div "Max. attendees 40" at bounding box center [849, 146] width 259 height 44
type input "40"
click at [1202, 642] on button "Save" at bounding box center [1207, 642] width 54 height 21
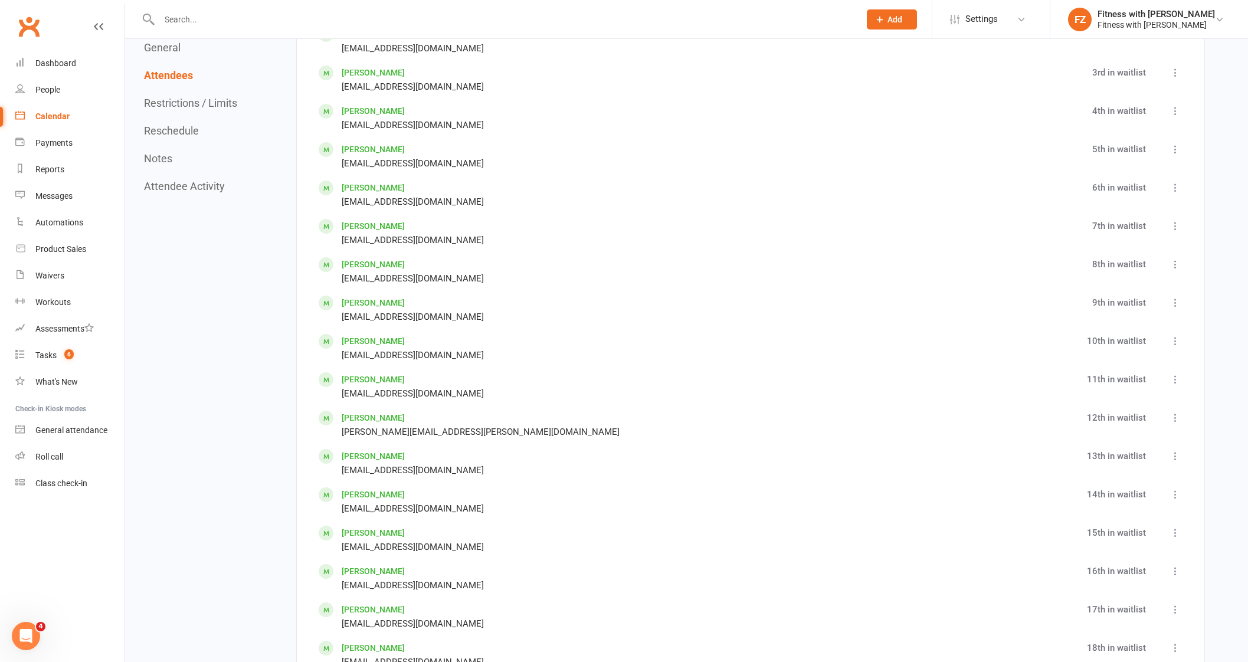
scroll to position [3081, 0]
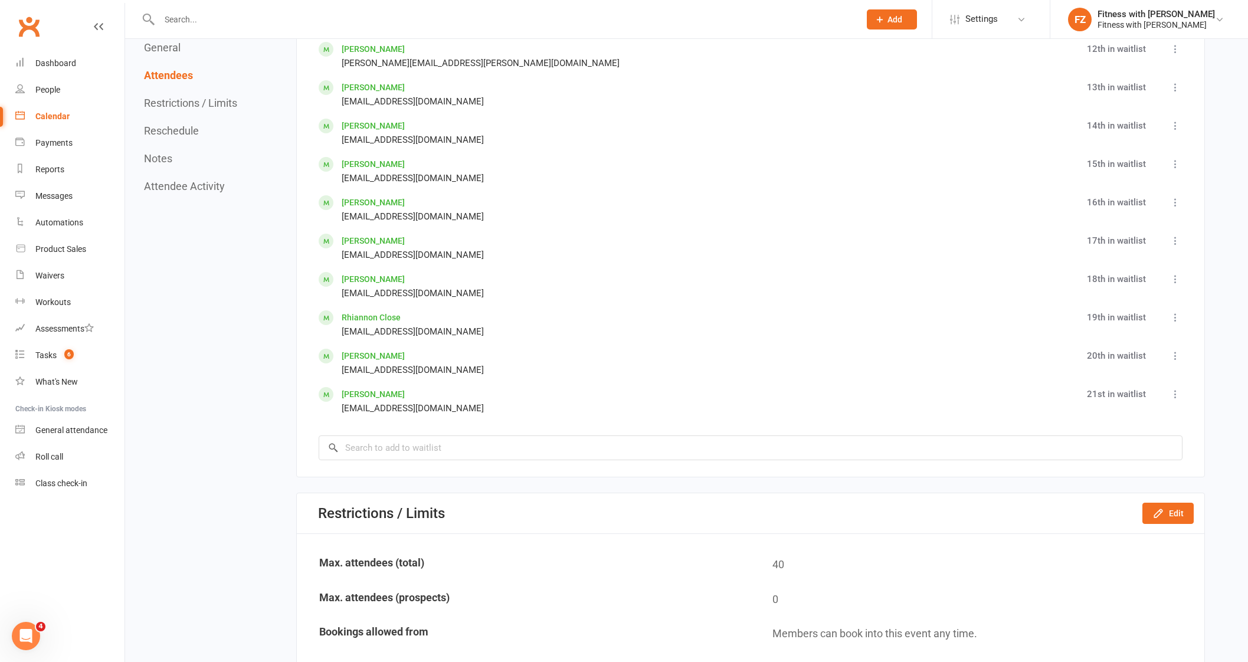
click at [1179, 388] on icon at bounding box center [1176, 394] width 12 height 12
drag, startPoint x: 1164, startPoint y: 455, endPoint x: 1142, endPoint y: 442, distance: 25.4
click at [1163, 455] on span "Move to top of waitlist" at bounding box center [1128, 455] width 90 height 14
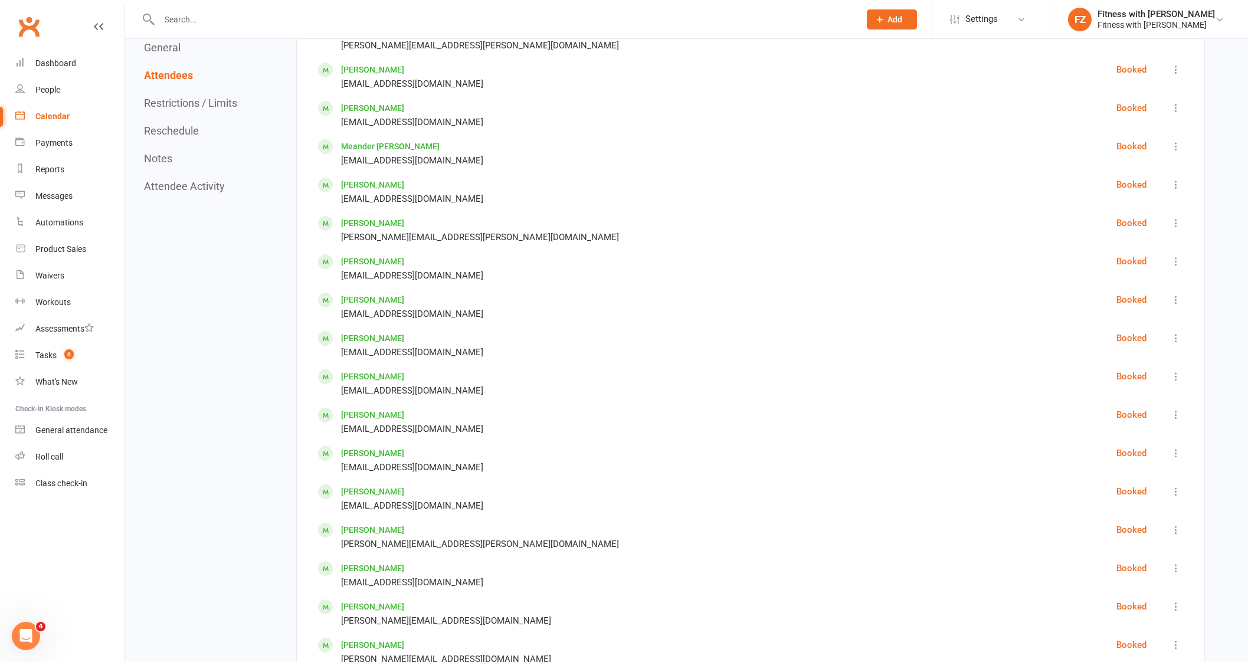
scroll to position [1384, 0]
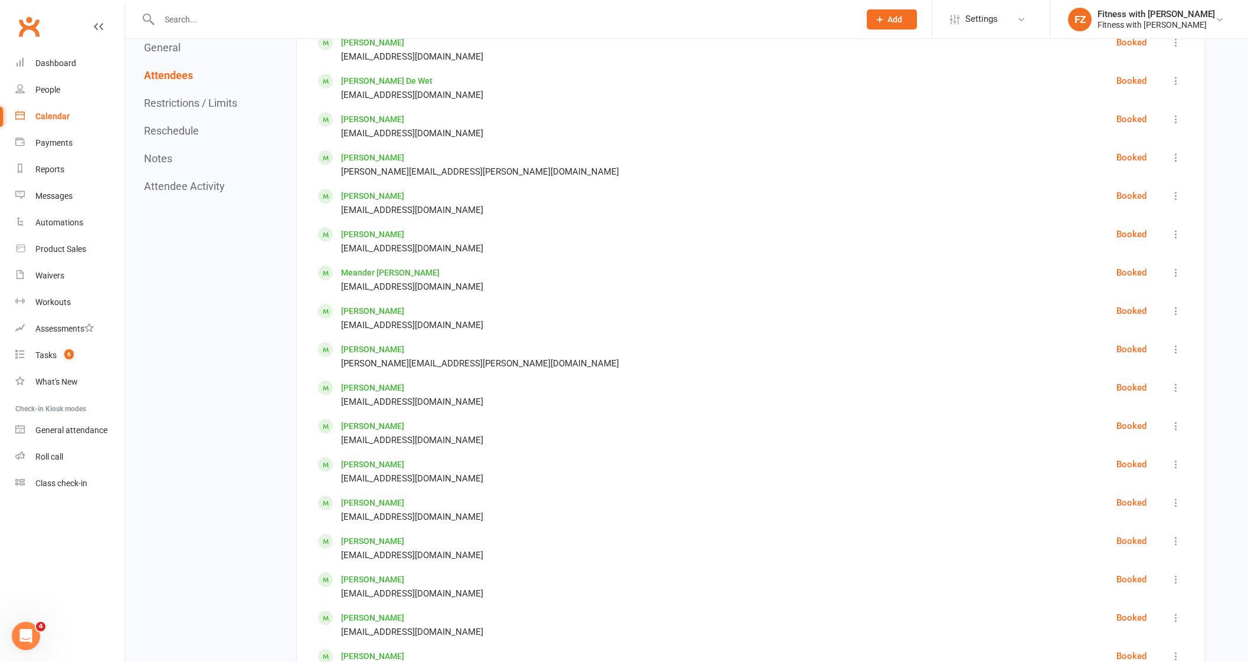
click at [37, 113] on div "Calendar" at bounding box center [52, 116] width 34 height 9
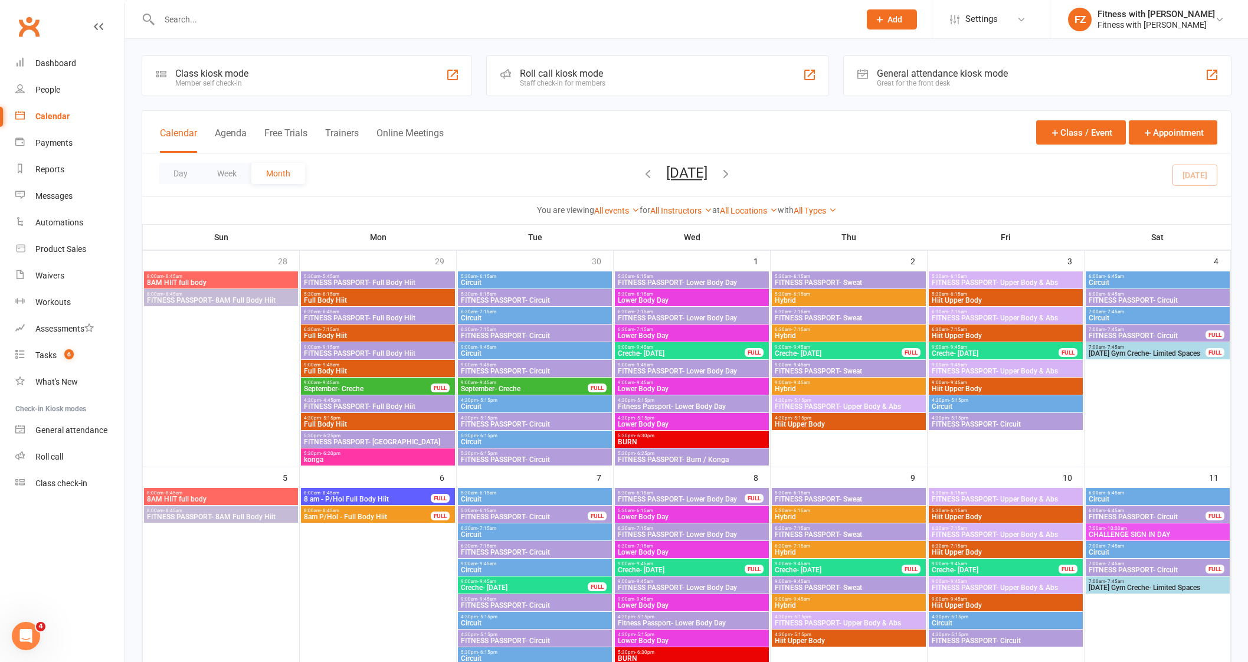
scroll to position [369, 0]
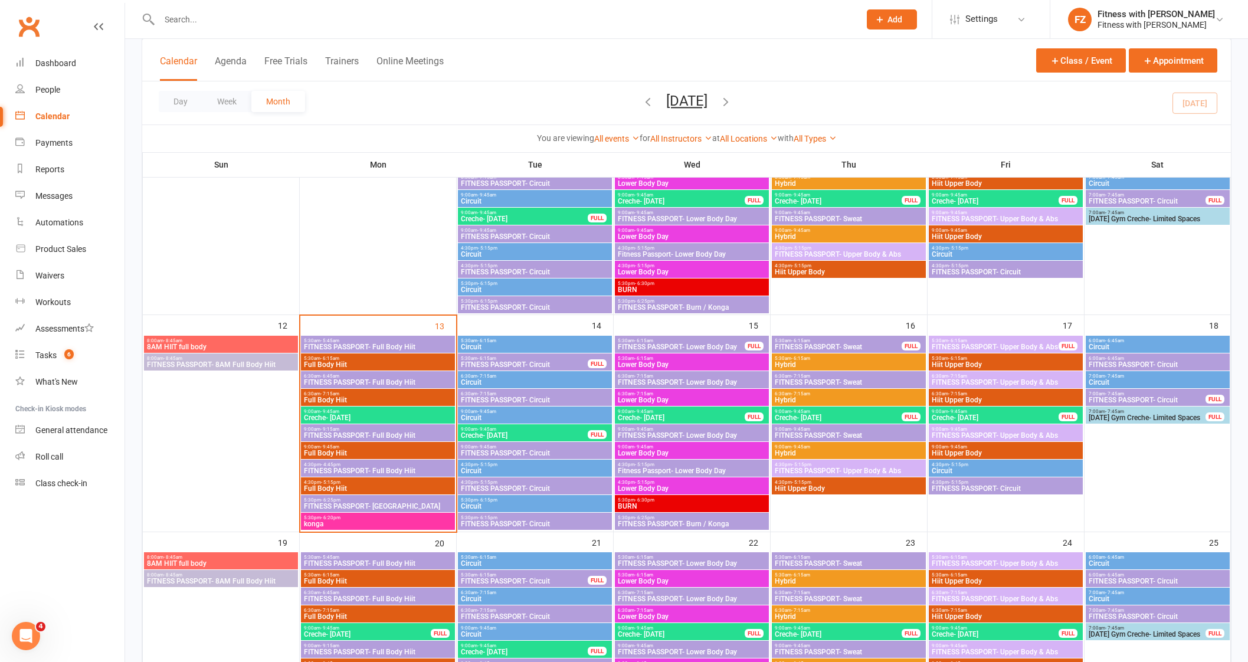
click at [521, 400] on span "FITNESS PASSPORT- Circuit" at bounding box center [534, 400] width 149 height 7
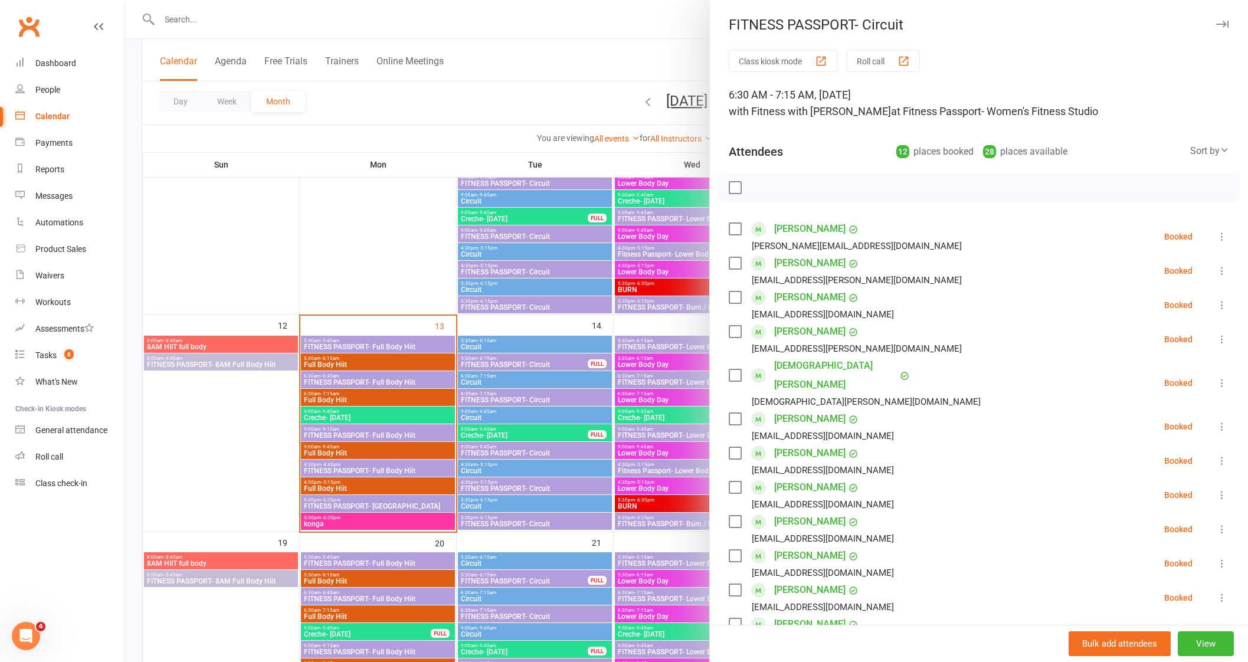
click at [1215, 17] on button "button" at bounding box center [1222, 24] width 14 height 14
